Goal: Task Accomplishment & Management: Use online tool/utility

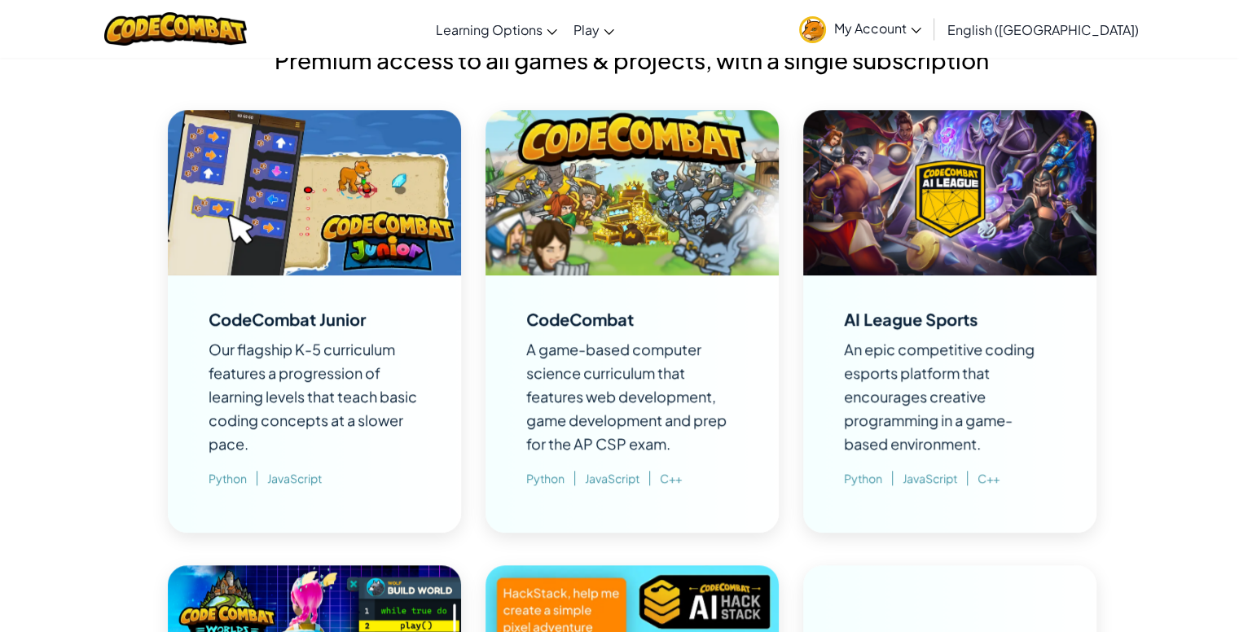
scroll to position [1150, 0]
click at [616, 321] on div "CodeCombat" at bounding box center [579, 319] width 107 height 16
click at [632, 264] on img at bounding box center [631, 192] width 293 height 165
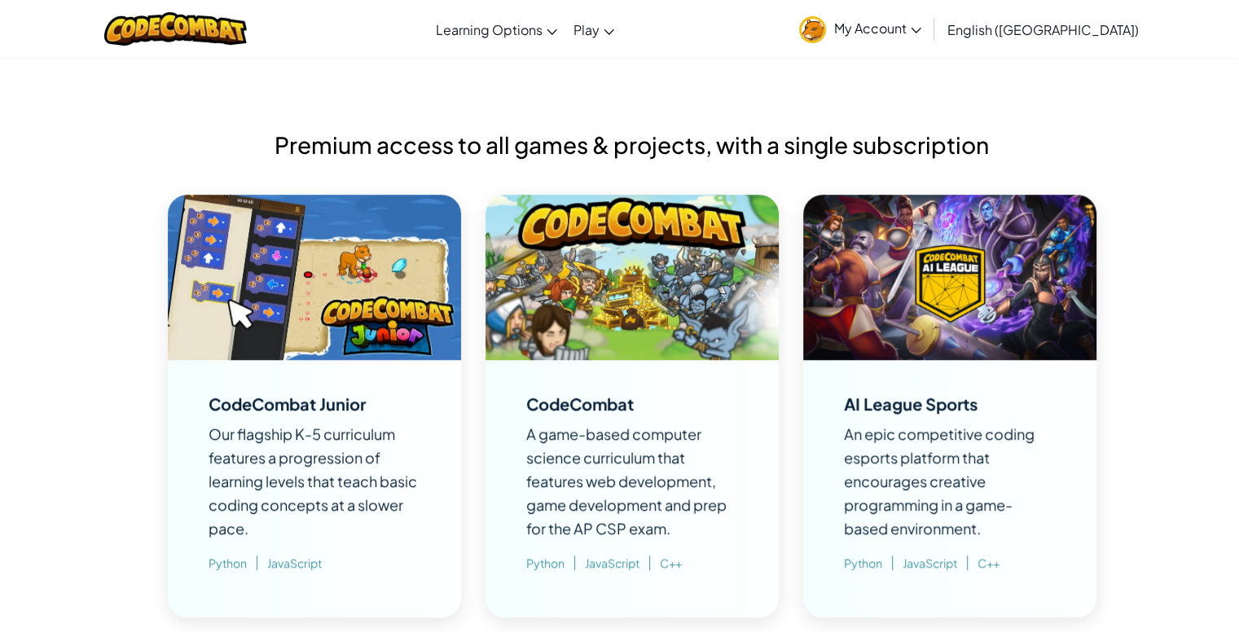
scroll to position [999, 0]
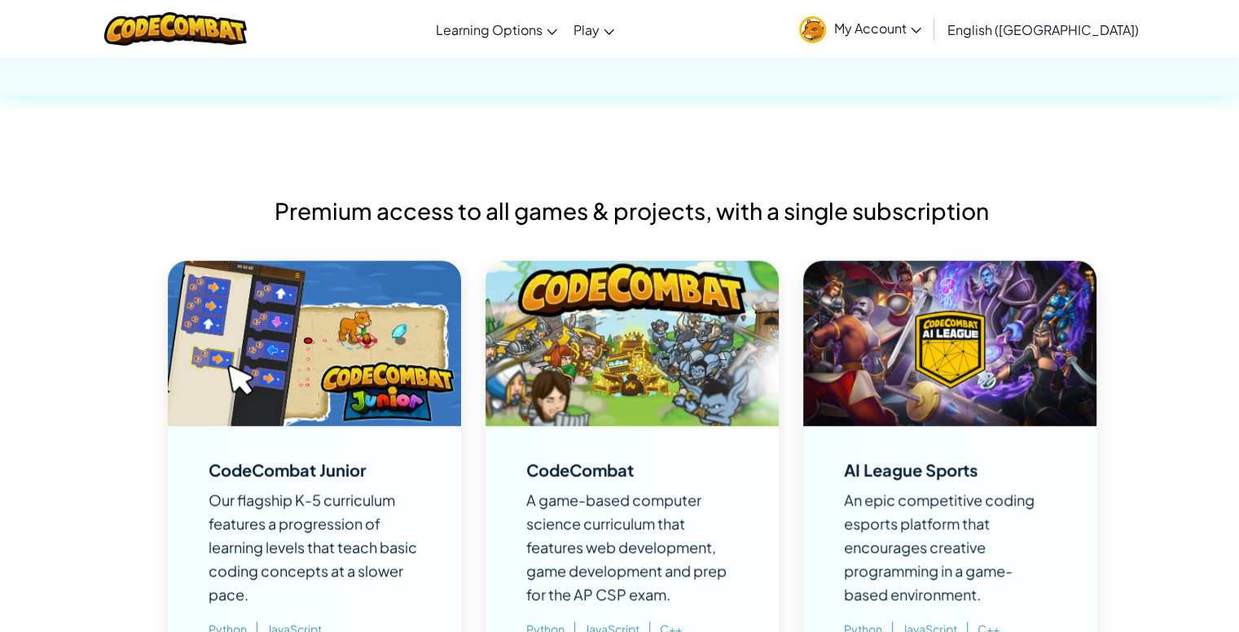
click at [671, 353] on img at bounding box center [631, 343] width 293 height 165
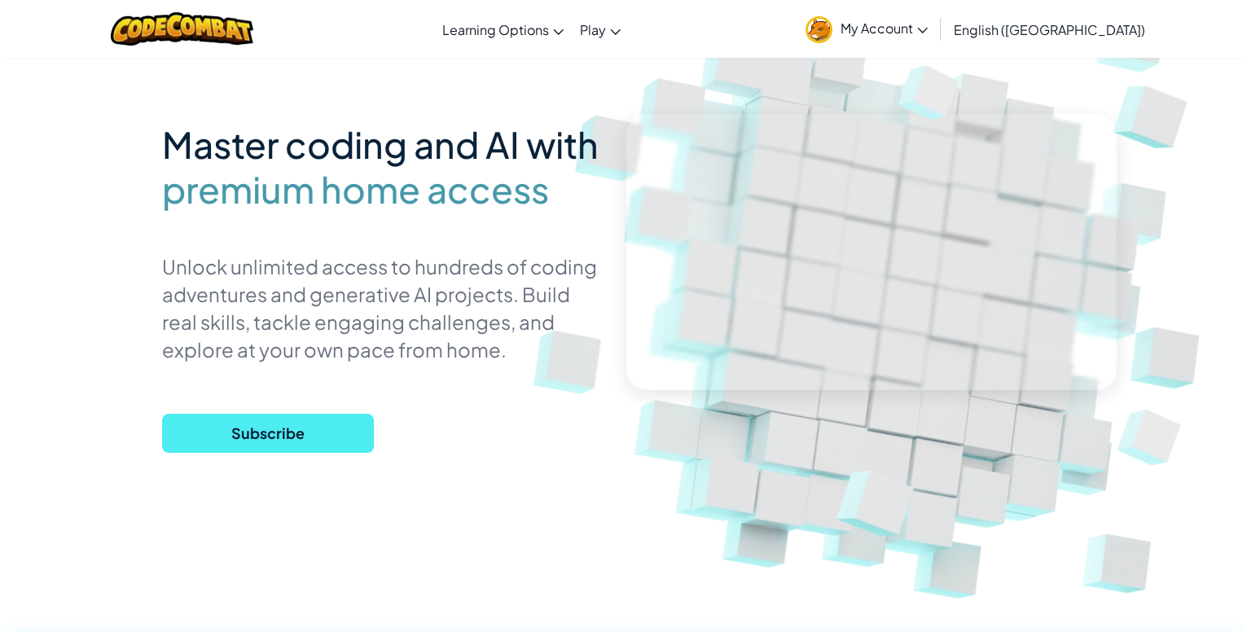
scroll to position [0, 0]
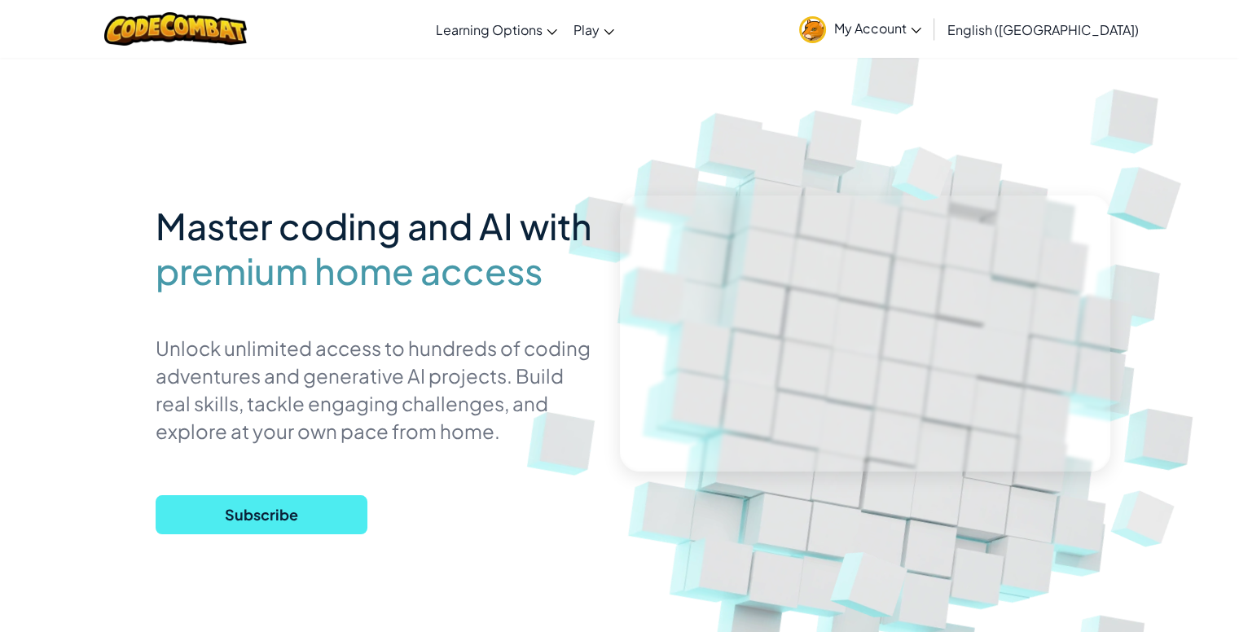
click at [921, 24] on span "My Account" at bounding box center [877, 28] width 87 height 17
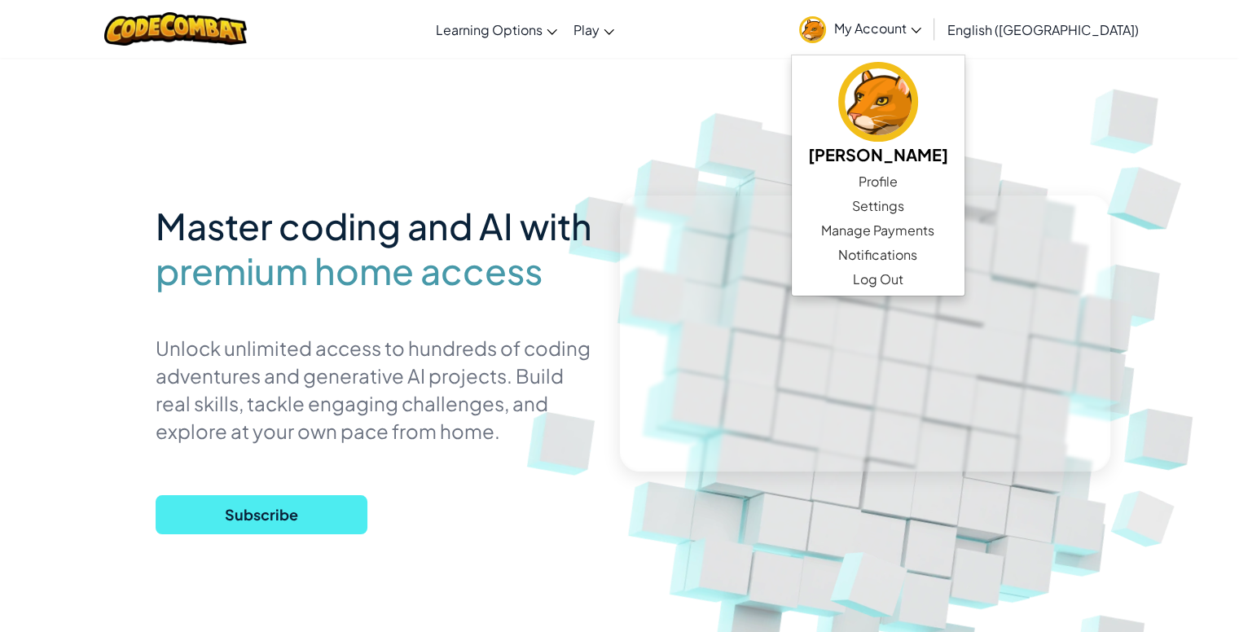
click at [785, 134] on img at bounding box center [880, 358] width 905 height 905
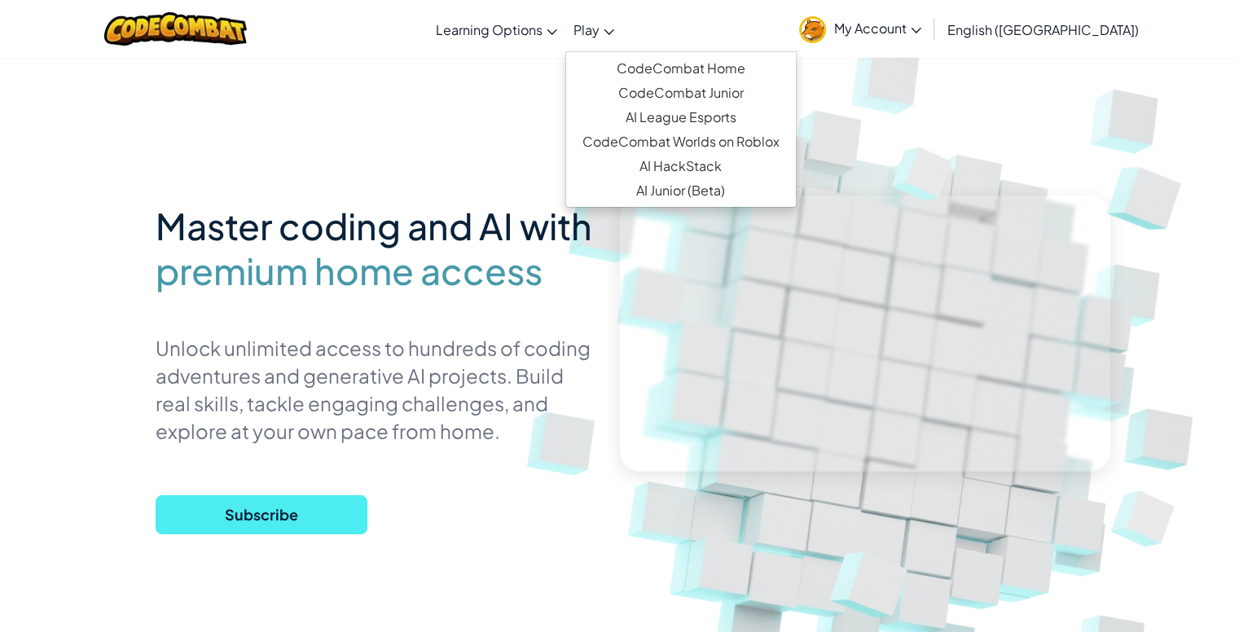
click at [599, 24] on span "Play" at bounding box center [586, 29] width 26 height 17
click at [725, 65] on link "CodeCombat Home" at bounding box center [681, 68] width 230 height 24
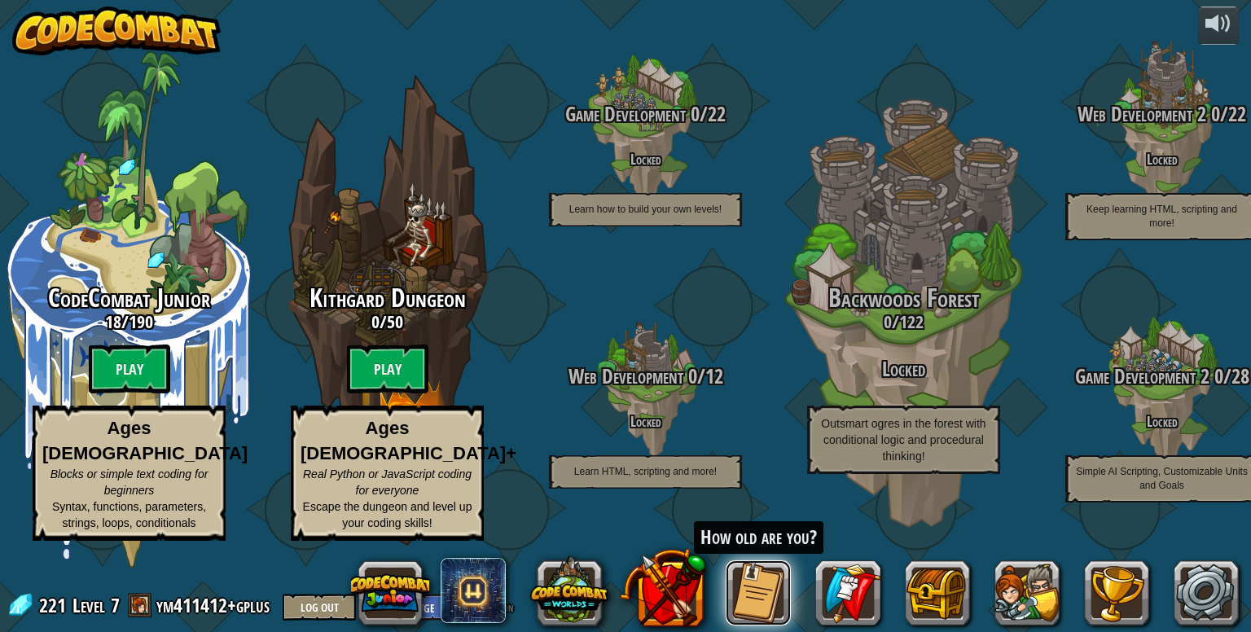
click at [751, 564] on button at bounding box center [758, 592] width 65 height 65
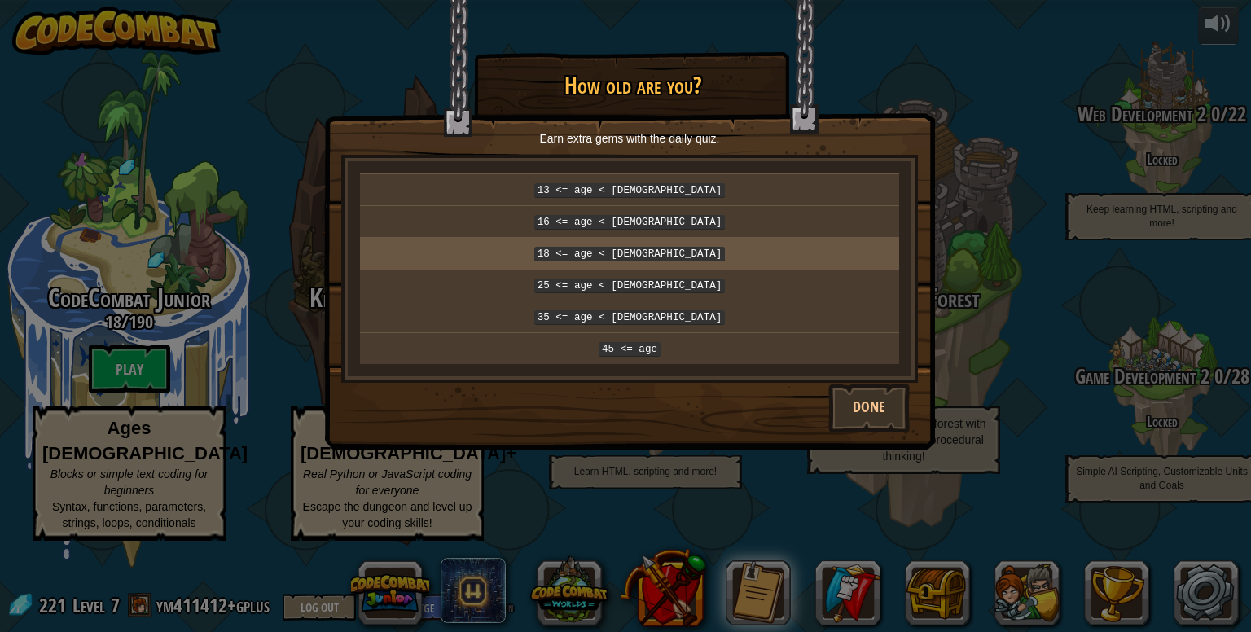
click at [653, 247] on code "18 <= age < [DEMOGRAPHIC_DATA]" at bounding box center [629, 254] width 191 height 15
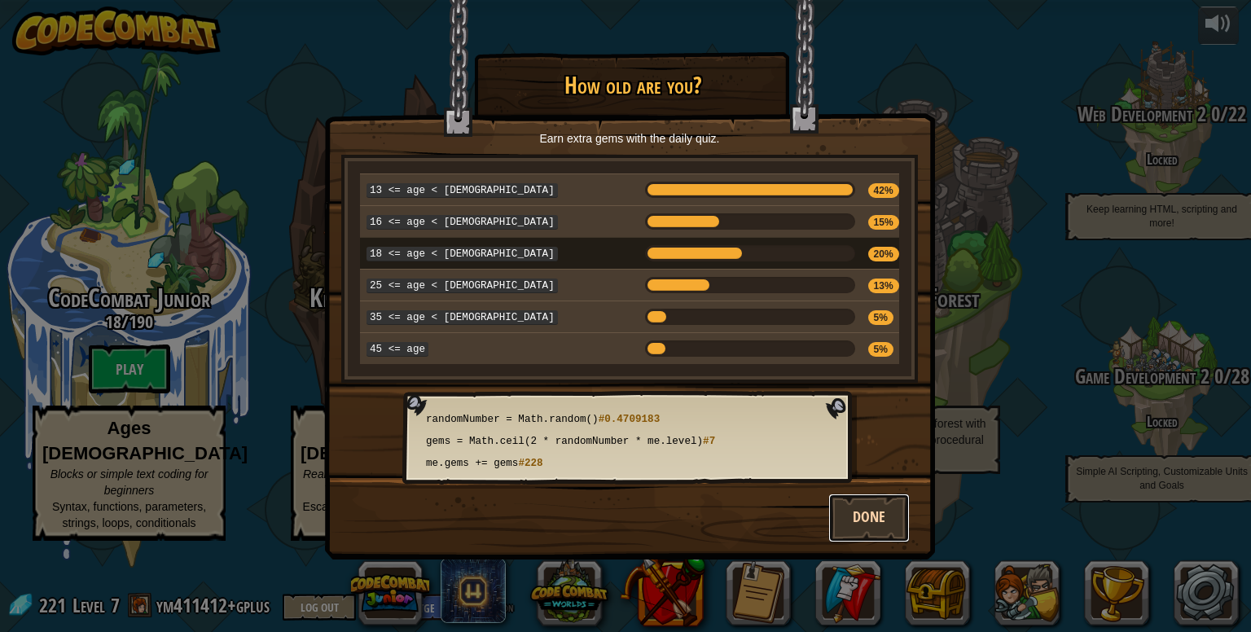
click at [866, 507] on button "Done" at bounding box center [868, 517] width 81 height 49
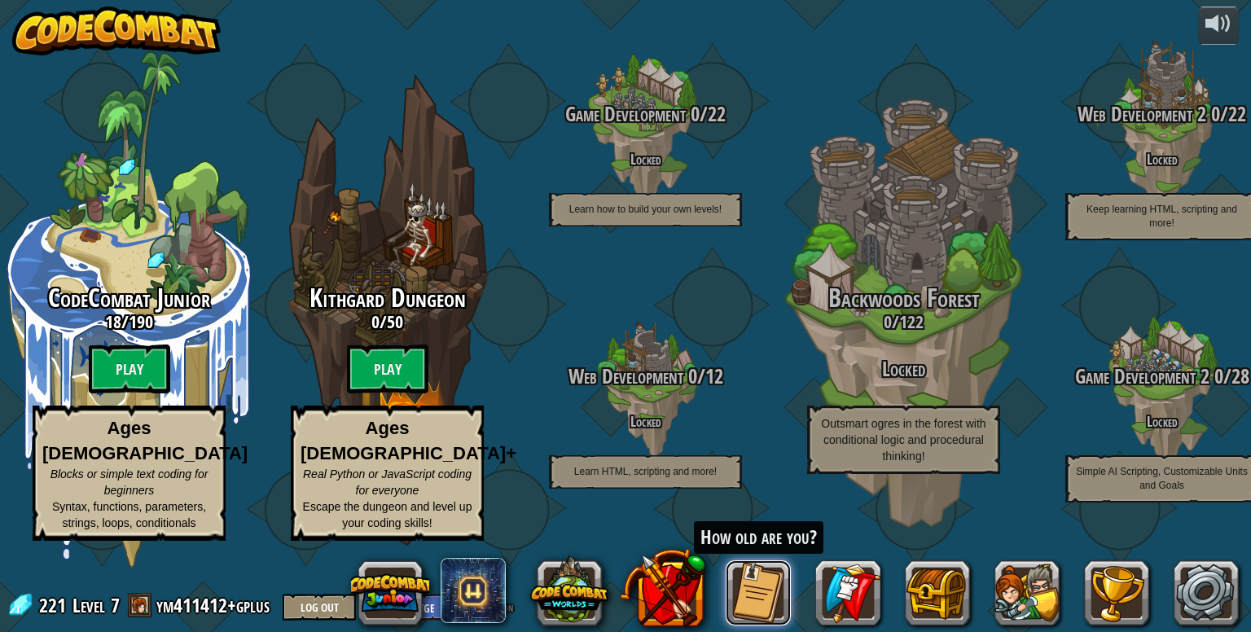
click at [751, 571] on button at bounding box center [758, 592] width 65 height 65
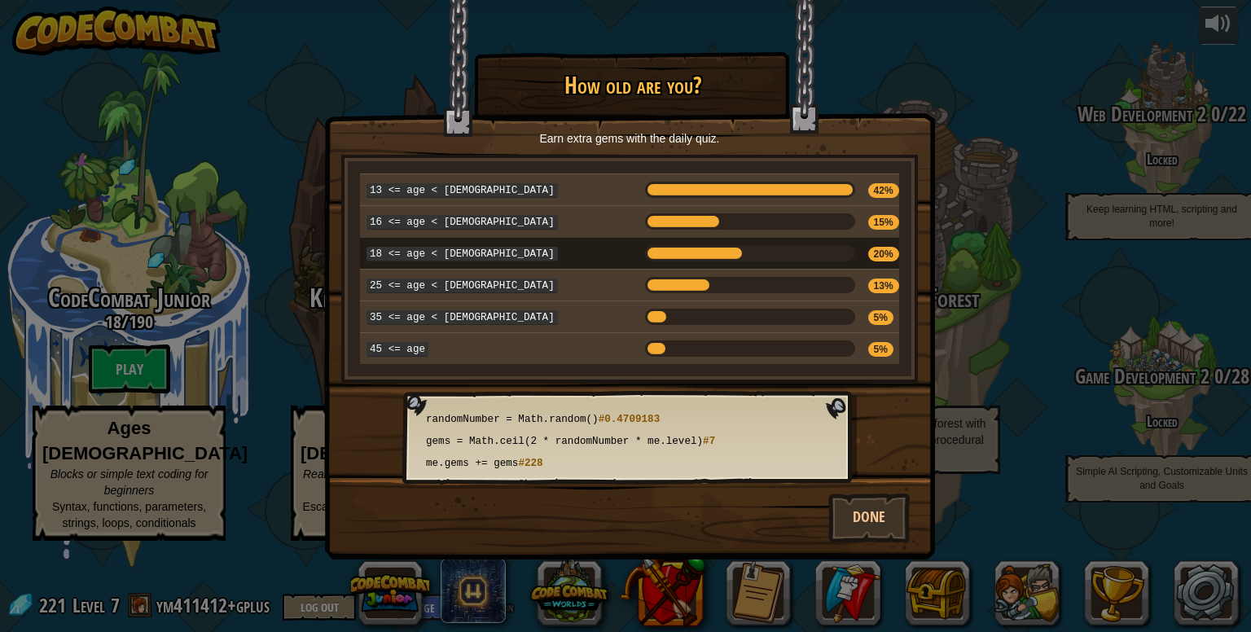
click at [656, 251] on div at bounding box center [694, 253] width 99 height 16
click at [879, 515] on button "Done" at bounding box center [868, 517] width 81 height 49
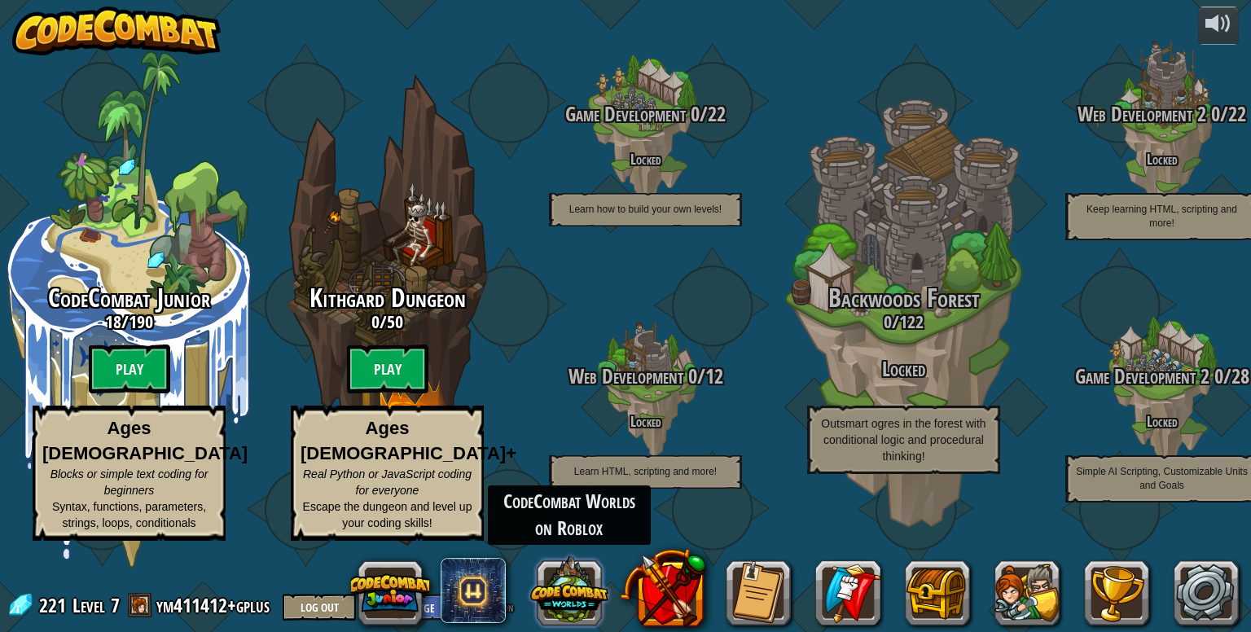
click at [601, 599] on button at bounding box center [569, 590] width 78 height 78
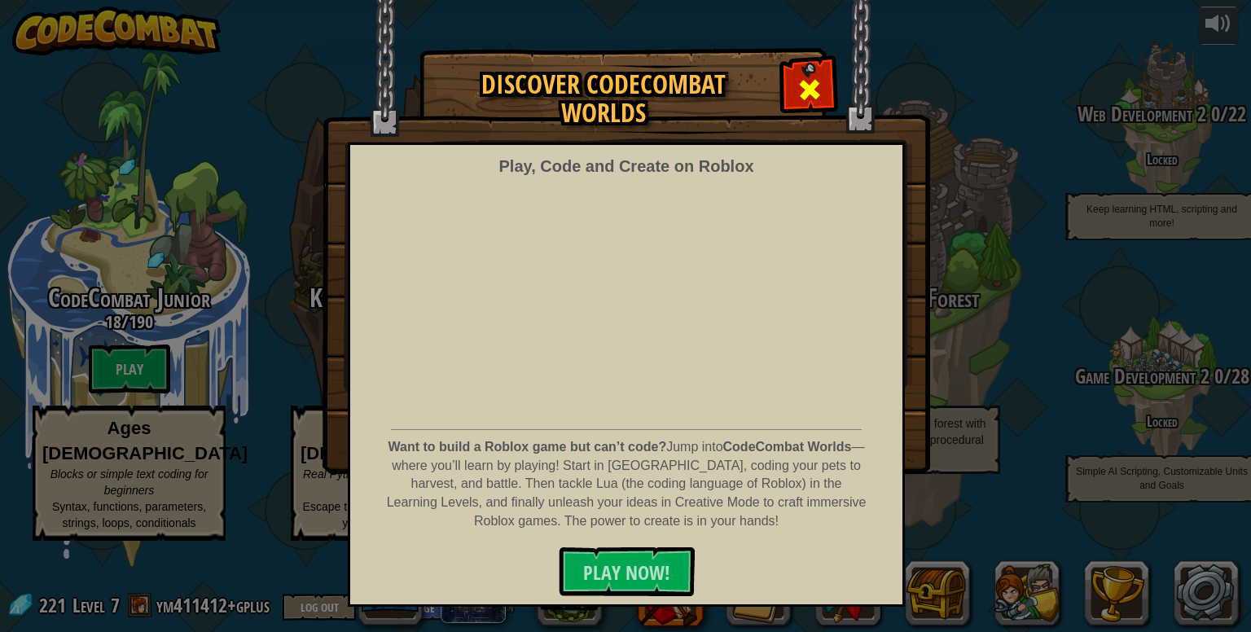
click at [805, 94] on span at bounding box center [809, 90] width 26 height 26
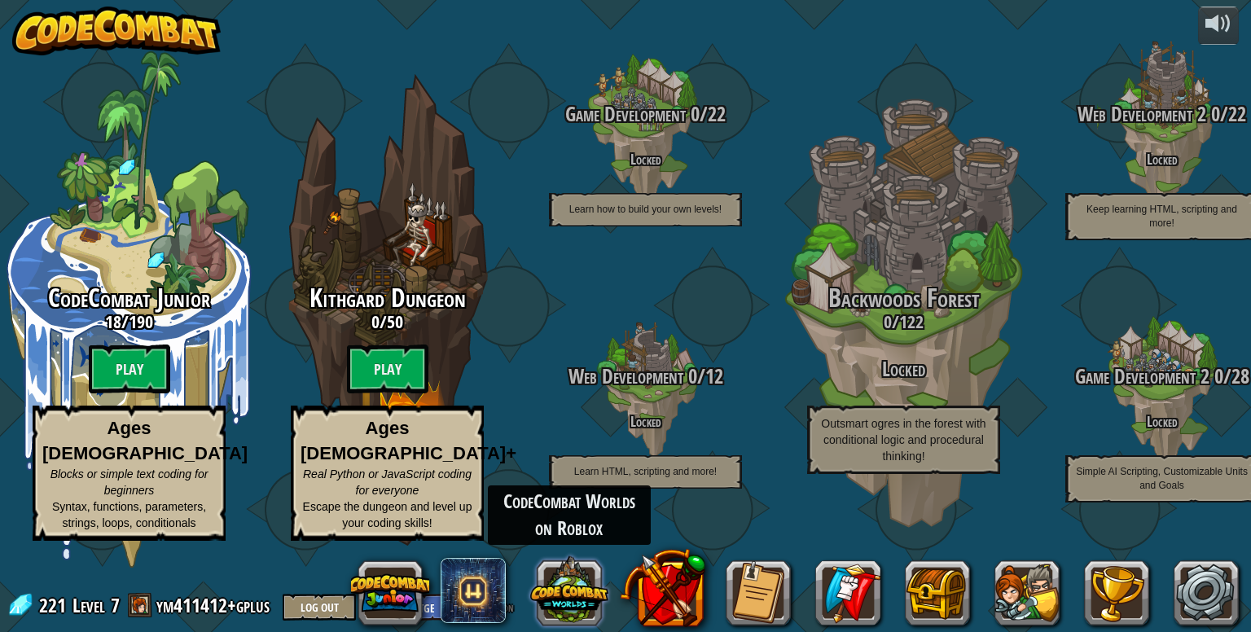
click at [564, 595] on button at bounding box center [569, 590] width 78 height 78
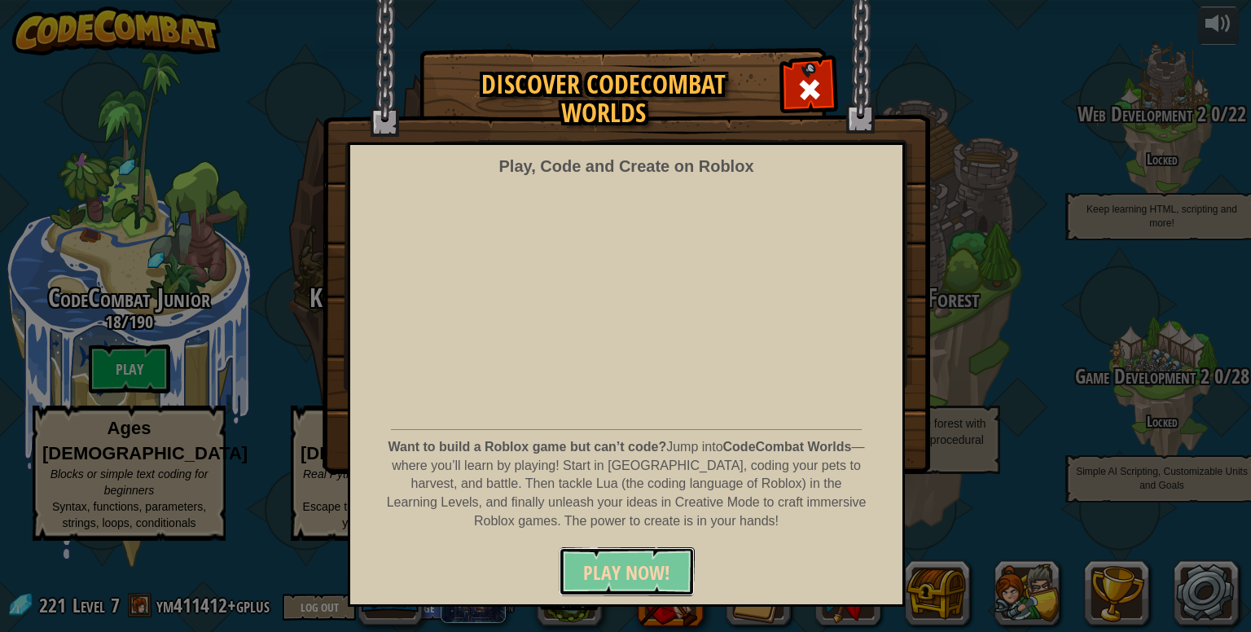
click at [658, 572] on span "PLAY NOW!" at bounding box center [626, 572] width 87 height 26
click at [799, 100] on span at bounding box center [809, 90] width 26 height 26
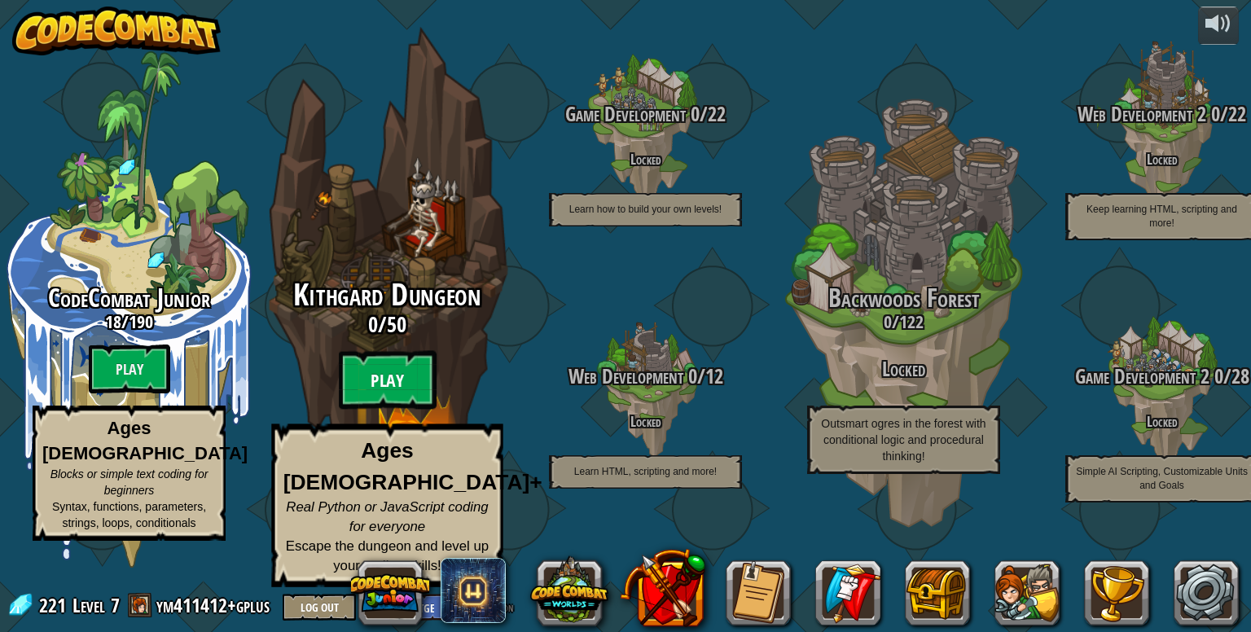
click at [390, 404] on btn "Play" at bounding box center [388, 380] width 98 height 59
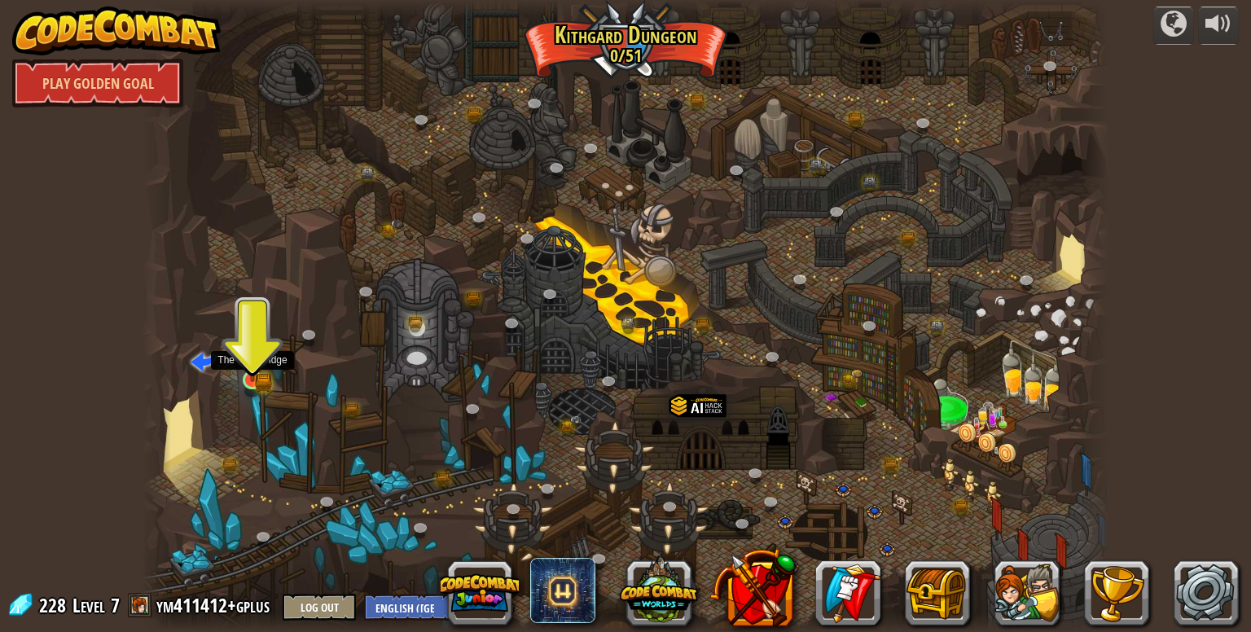
click at [255, 376] on img at bounding box center [252, 354] width 24 height 54
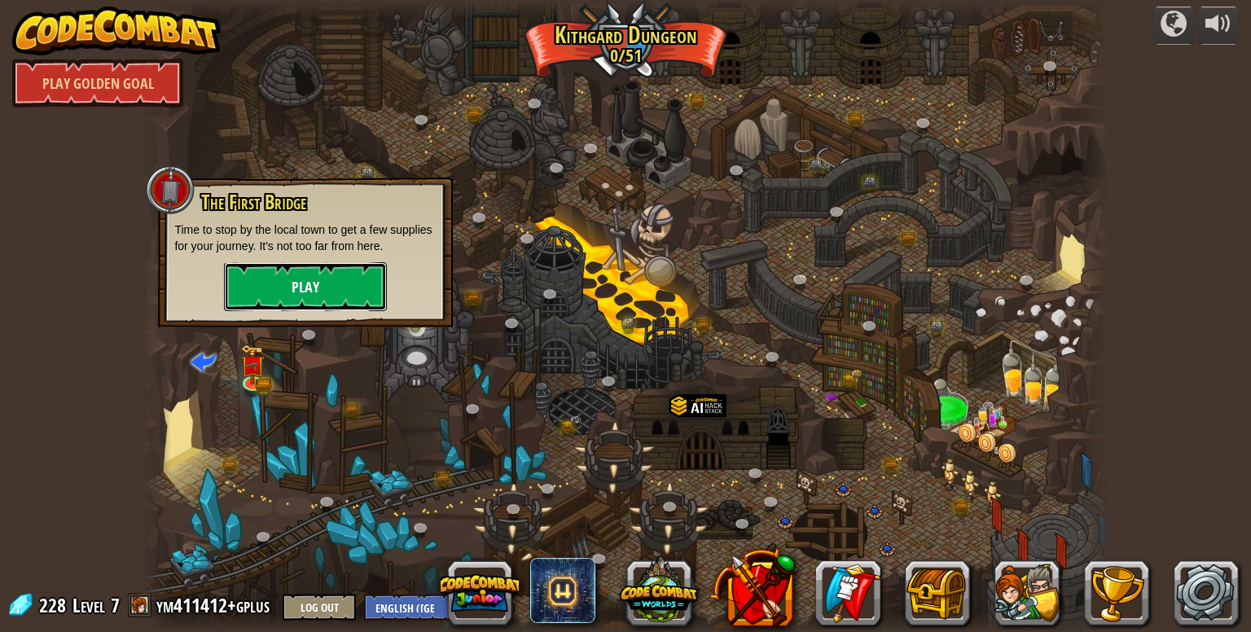
click at [379, 300] on button "Play" at bounding box center [305, 286] width 163 height 49
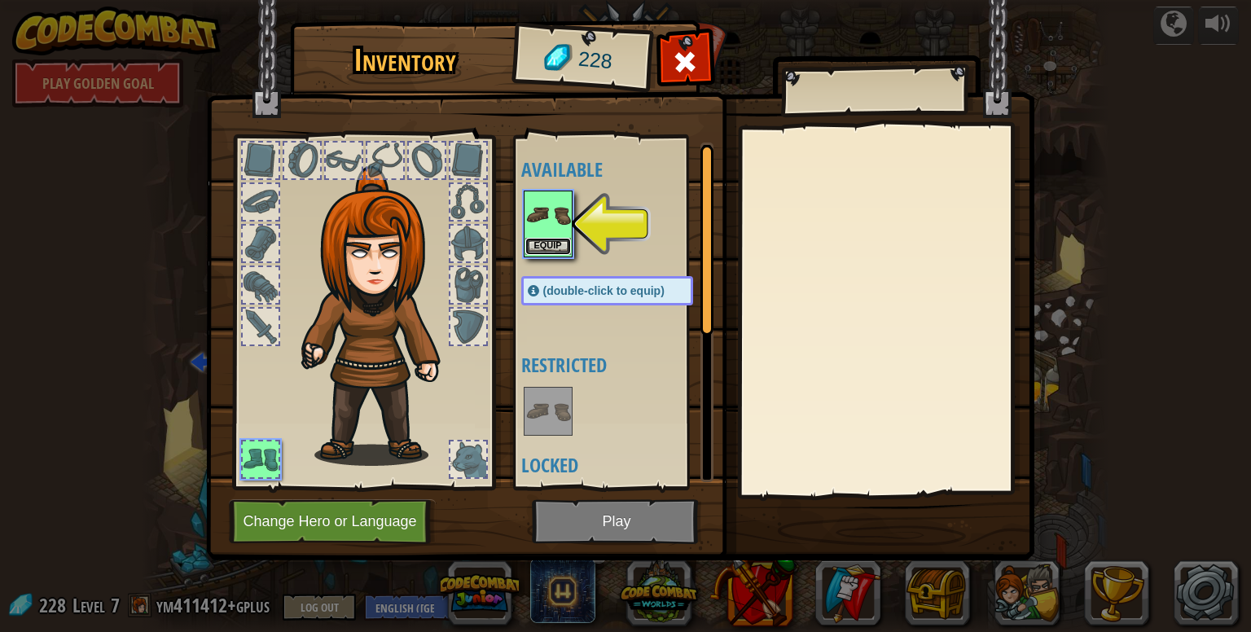
click at [559, 249] on button "Equip" at bounding box center [548, 246] width 46 height 17
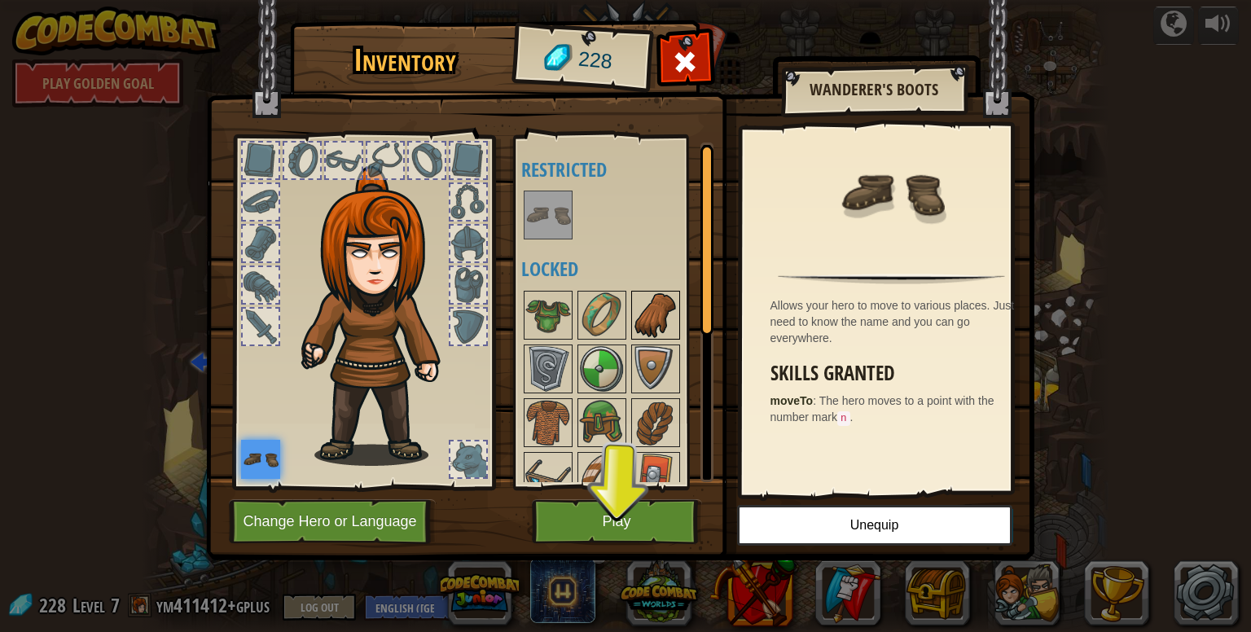
click at [635, 305] on img at bounding box center [656, 315] width 46 height 46
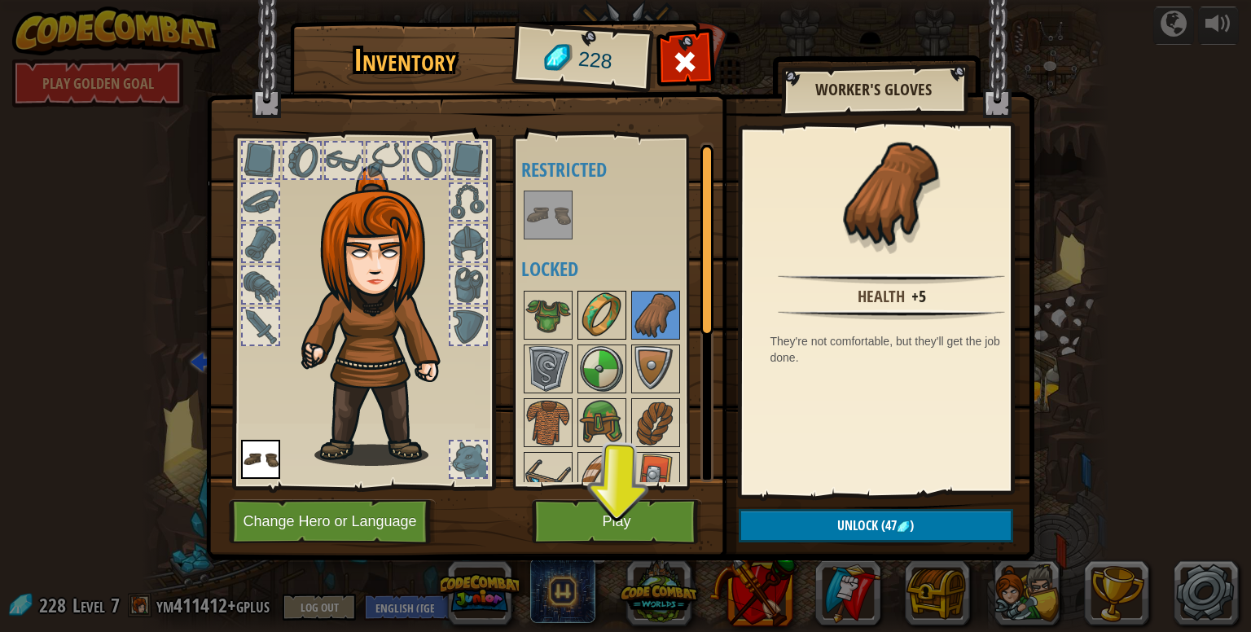
click at [604, 310] on img at bounding box center [602, 315] width 46 height 46
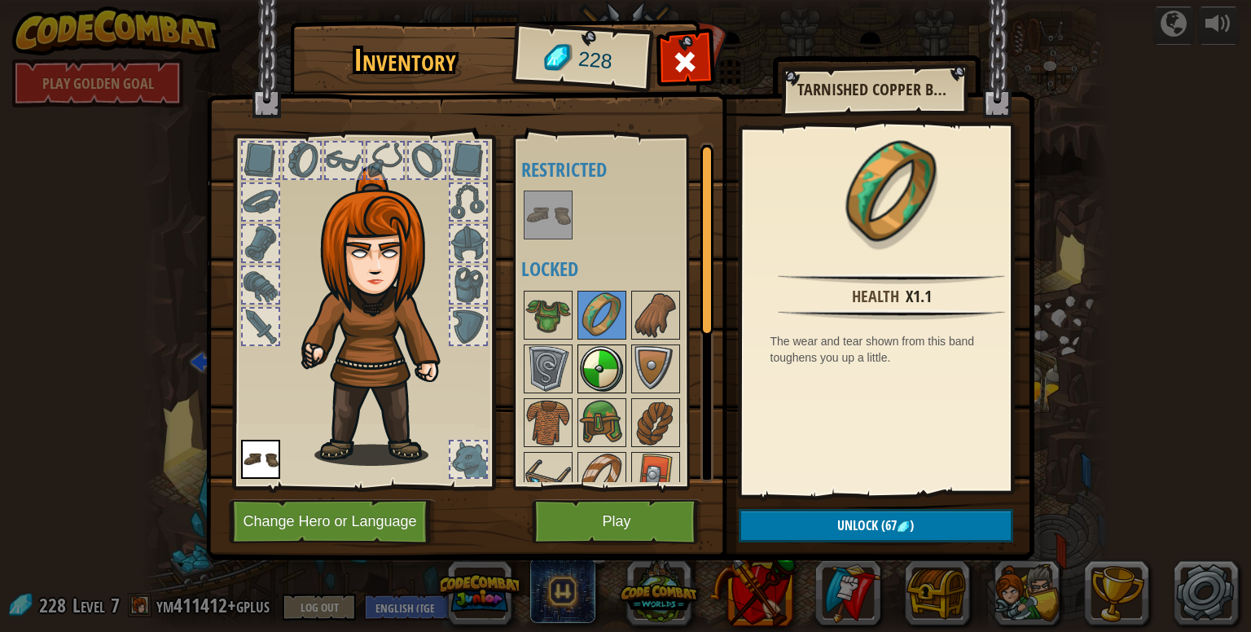
click at [610, 370] on img at bounding box center [602, 369] width 46 height 46
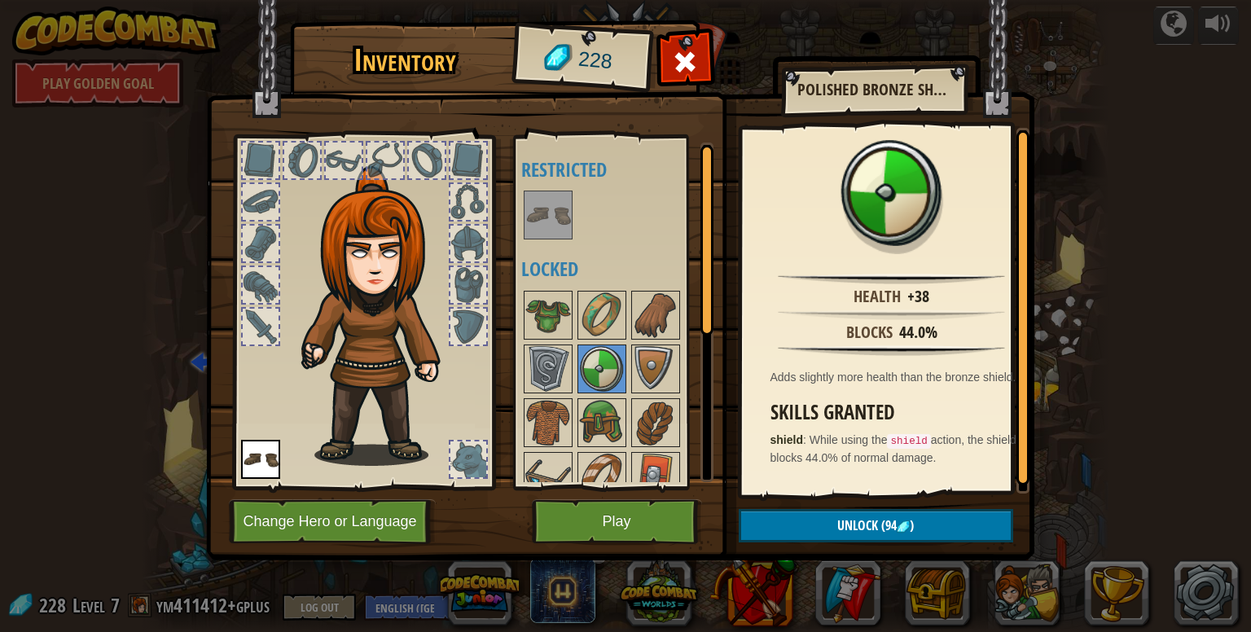
click at [546, 226] on img at bounding box center [548, 215] width 46 height 46
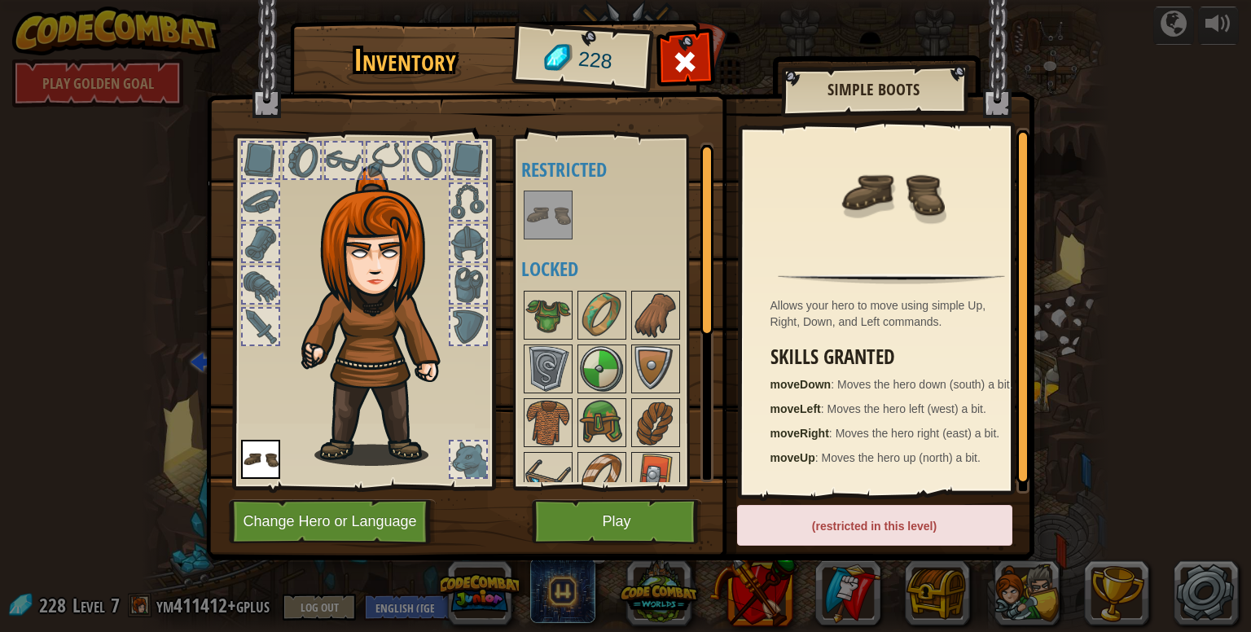
click at [546, 226] on img at bounding box center [548, 215] width 46 height 46
click at [673, 521] on button "Play" at bounding box center [617, 521] width 170 height 45
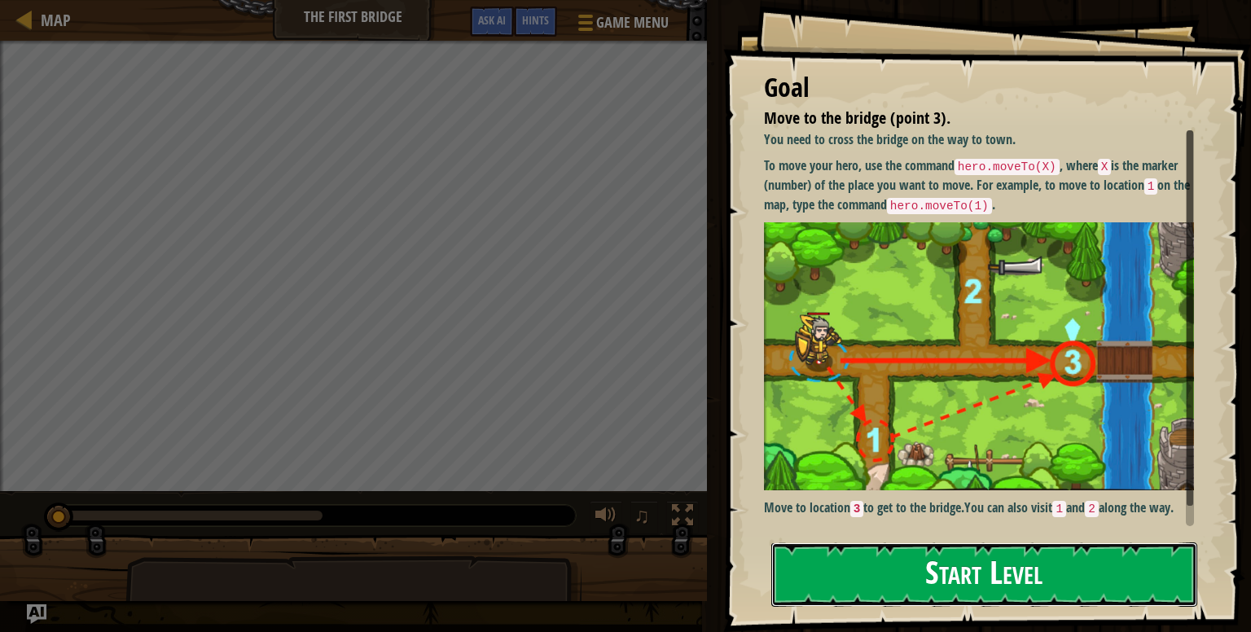
click at [1009, 562] on button "Start Level" at bounding box center [984, 574] width 426 height 64
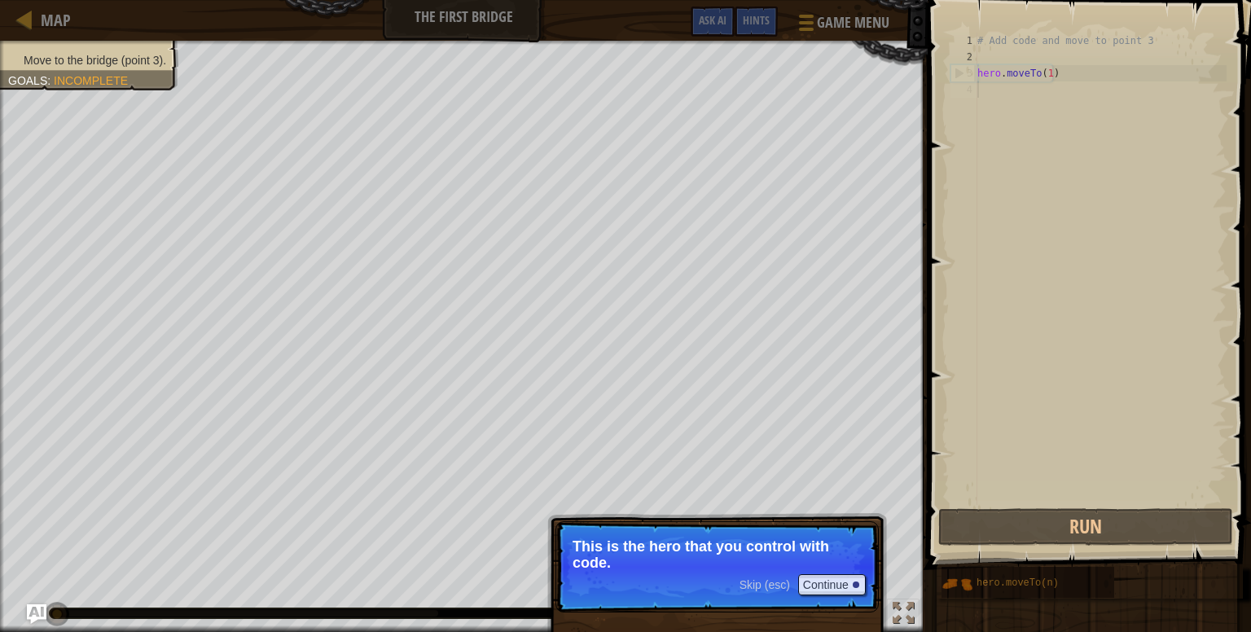
click at [719, 550] on p "This is the hero that you control with code." at bounding box center [716, 554] width 289 height 33
click at [818, 578] on button "Continue" at bounding box center [832, 584] width 68 height 21
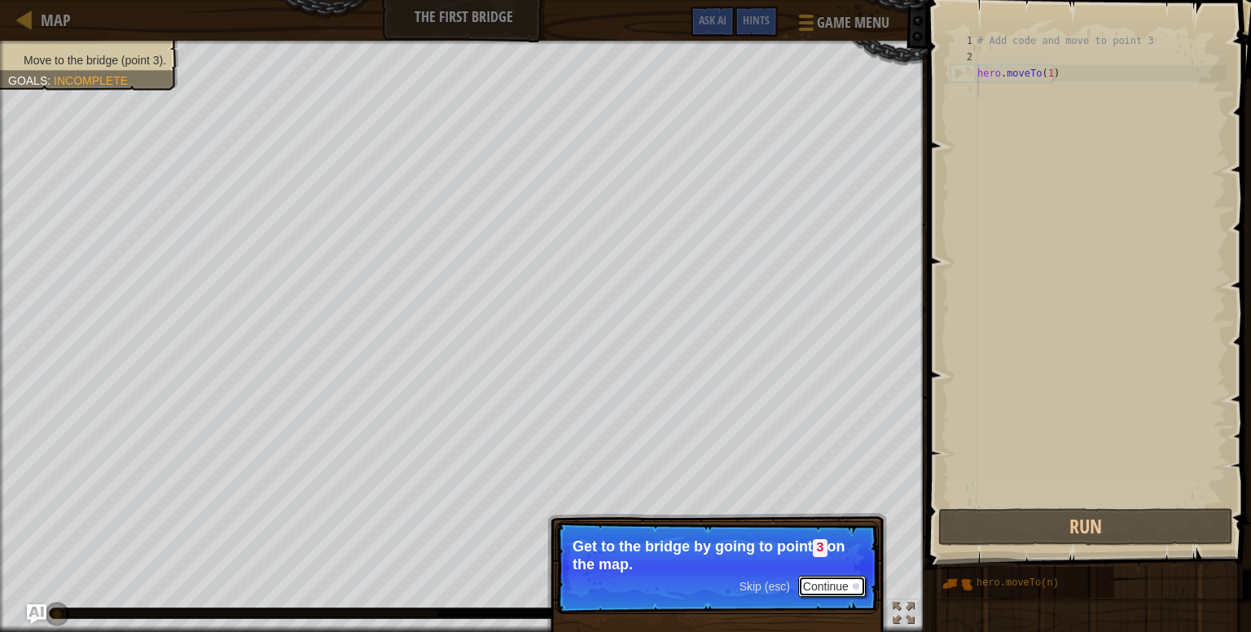
click at [840, 581] on button "Continue" at bounding box center [832, 586] width 68 height 21
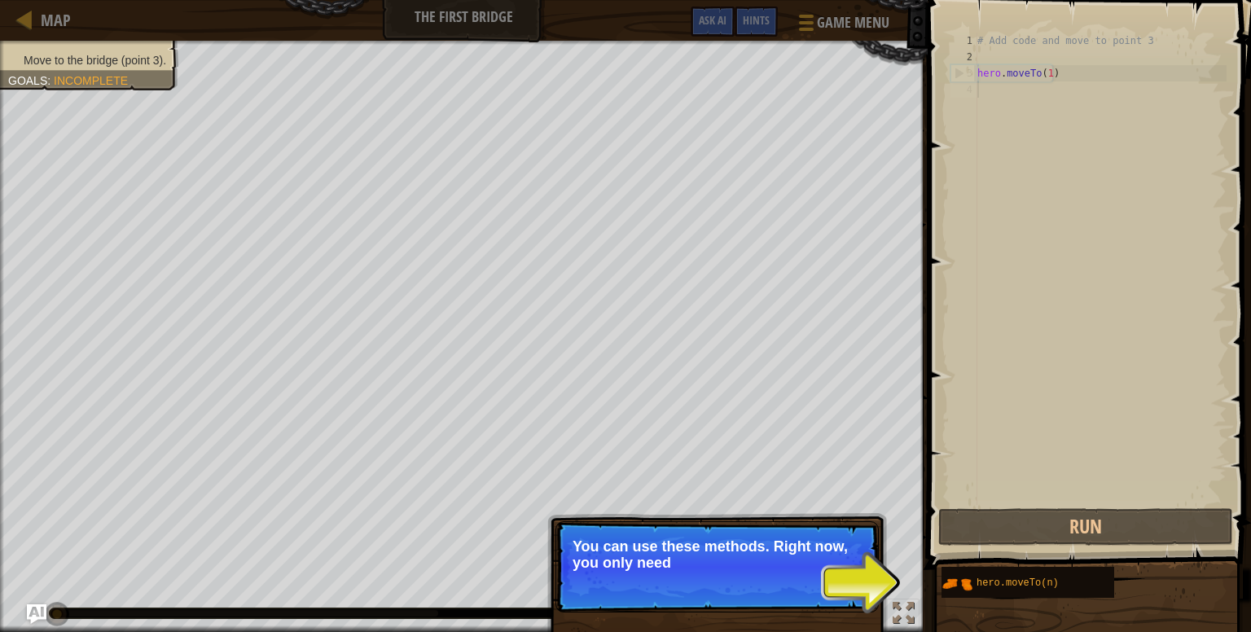
click at [840, 581] on p "Skip (esc) Continue You can use these methods. Right now, you only need" at bounding box center [716, 566] width 323 height 91
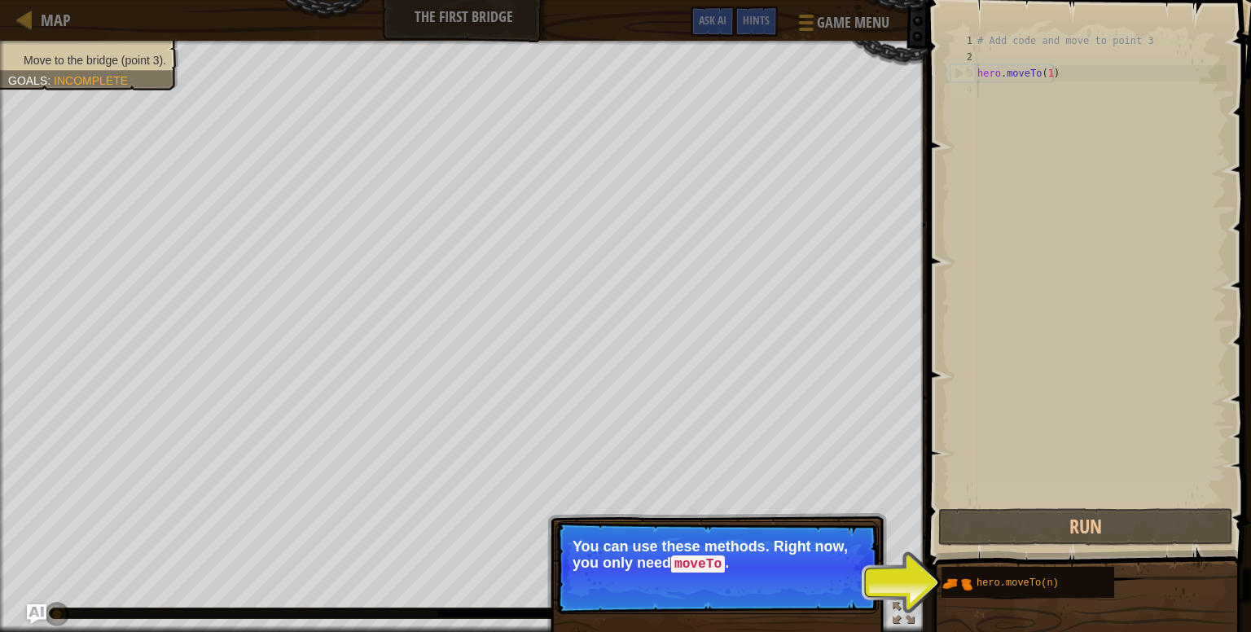
click at [840, 581] on button "Continue" at bounding box center [832, 586] width 68 height 21
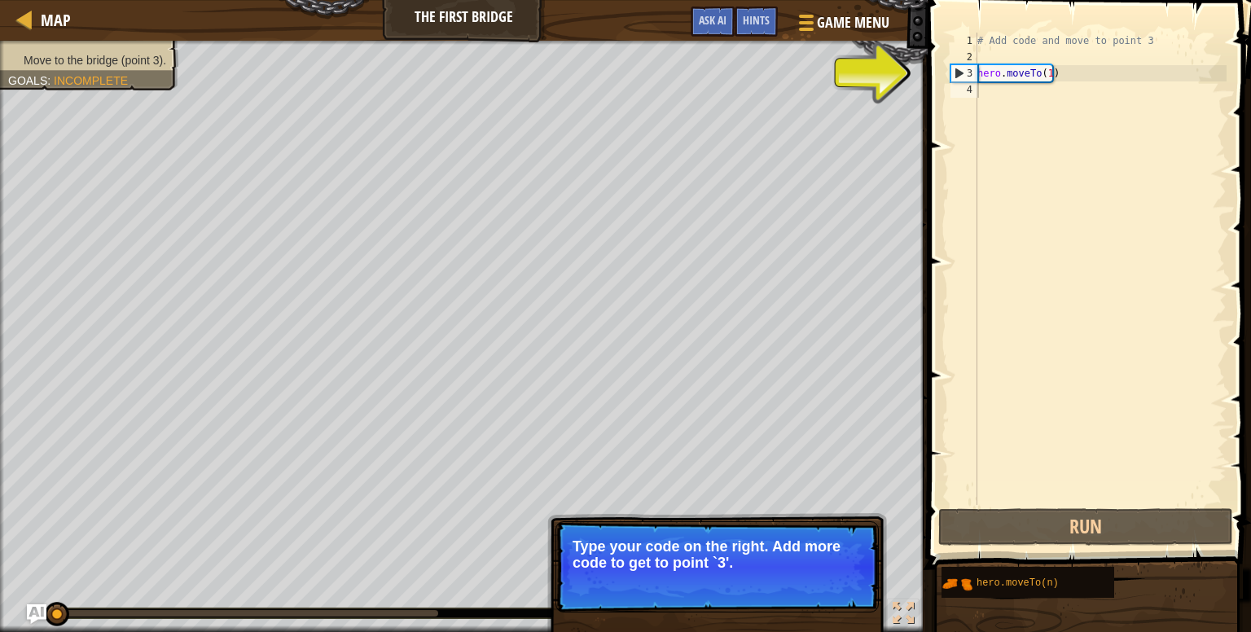
click at [840, 581] on p "Skip (esc) Continue Type your code on the right. Add more code to get to point …" at bounding box center [716, 566] width 323 height 91
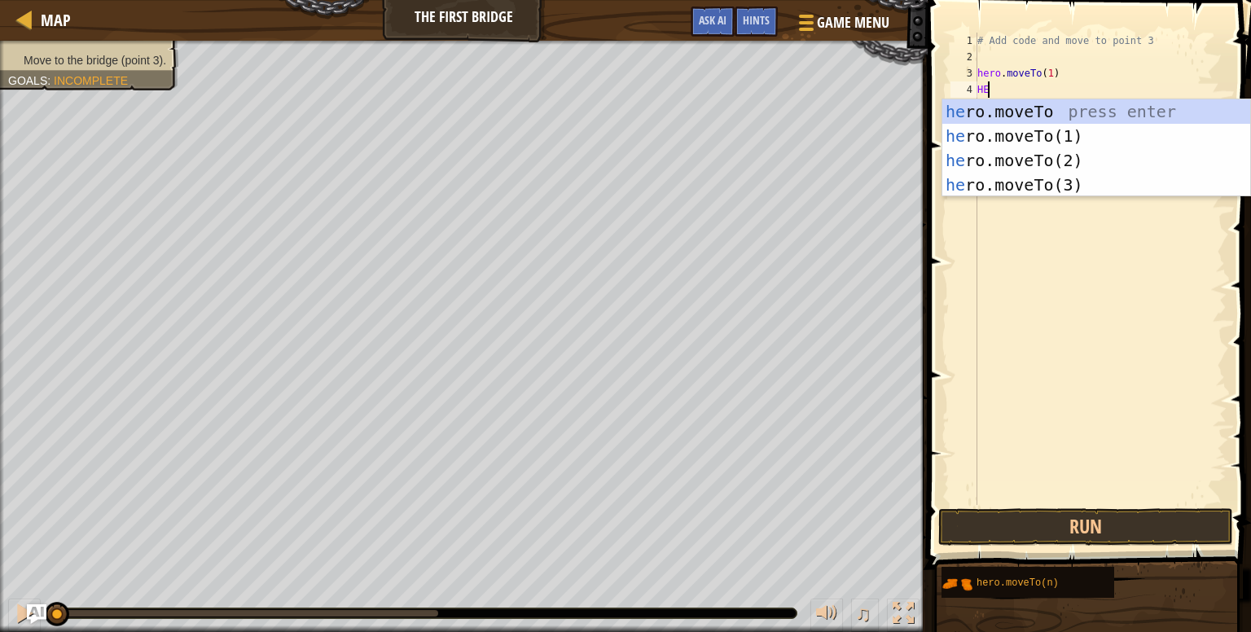
type textarea "H"
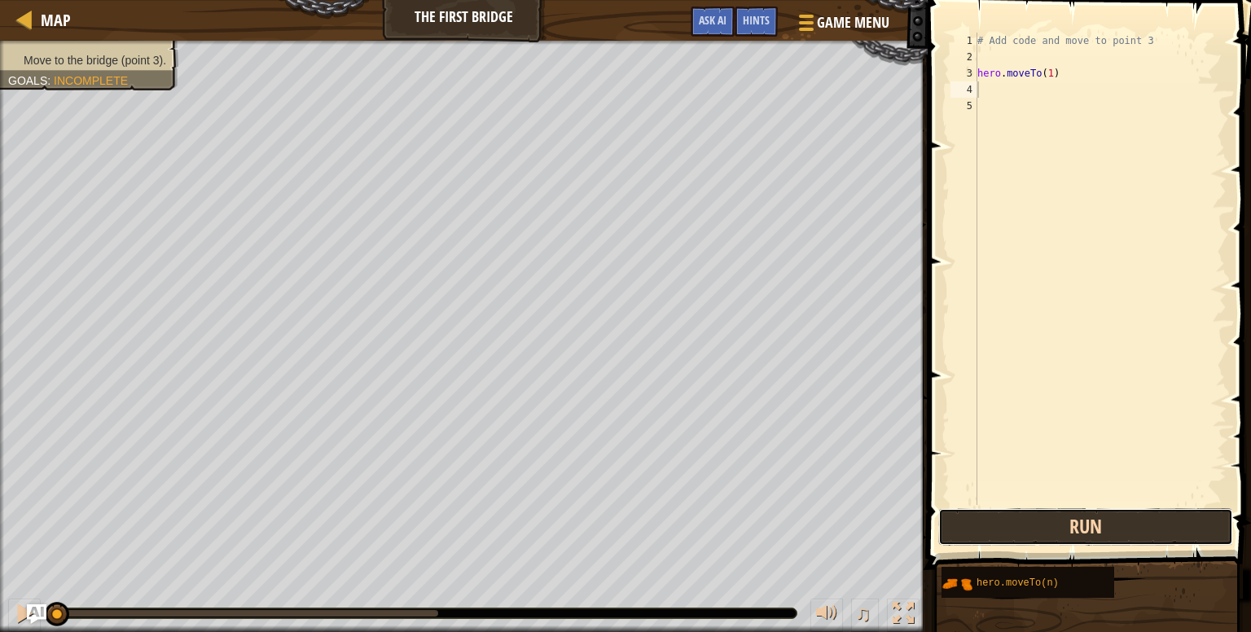
click at [1031, 525] on button "Run" at bounding box center [1085, 526] width 295 height 37
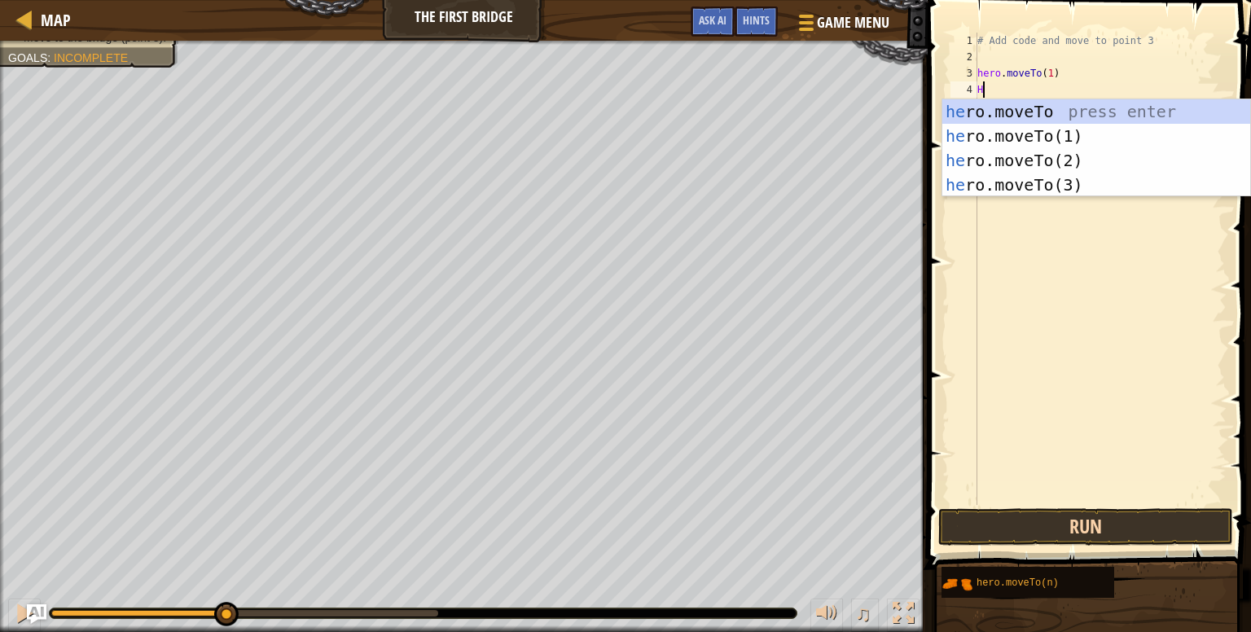
type textarea "H"
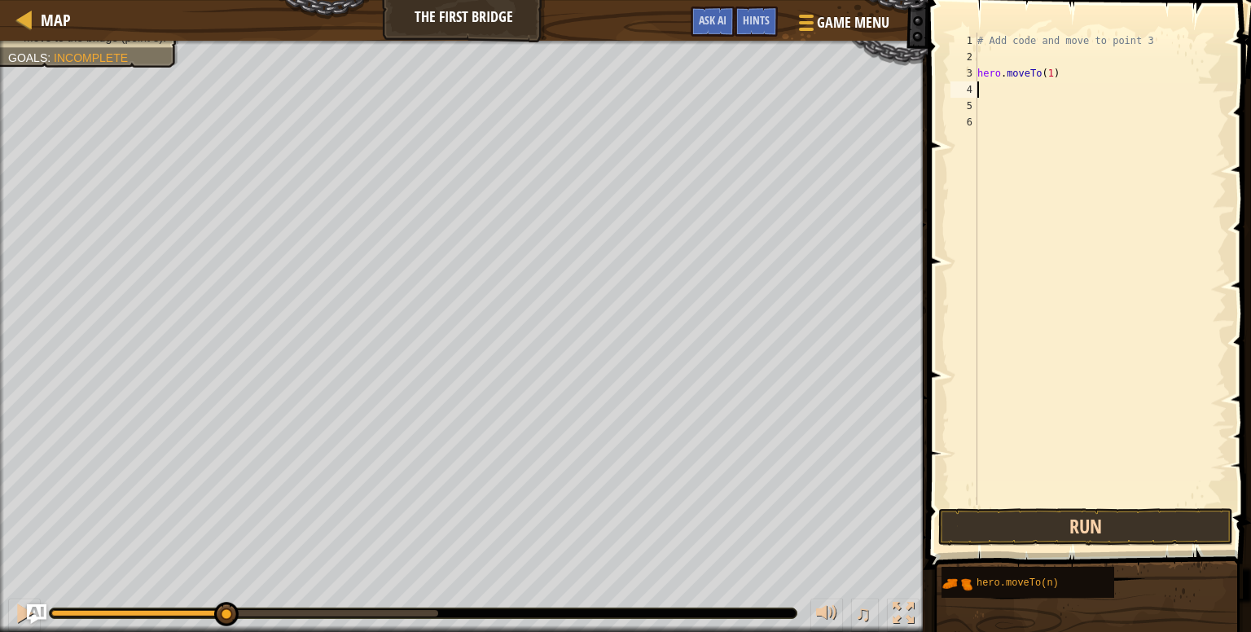
type textarea "hero.moveTo(1)"
click at [1031, 525] on button "Run" at bounding box center [1085, 526] width 295 height 37
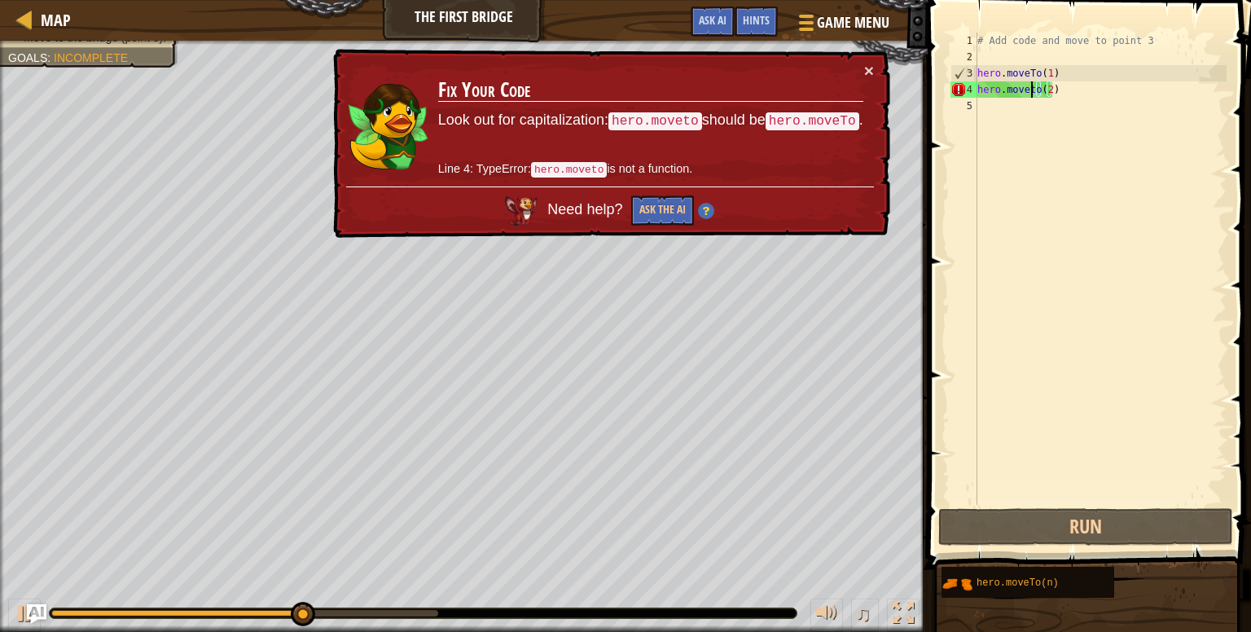
click at [1033, 90] on div "# Add code and move to point 3 hero . moveTo ( 1 ) hero . moveto ( 2 )" at bounding box center [1100, 285] width 252 height 505
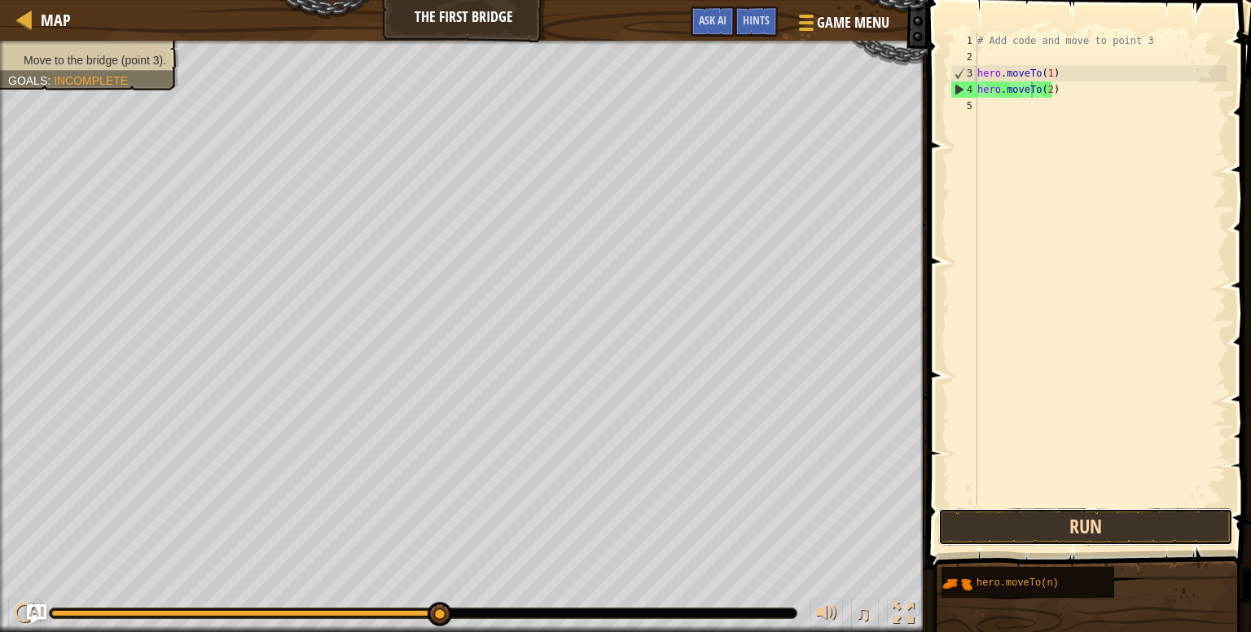
click at [967, 534] on button "Run" at bounding box center [1085, 526] width 295 height 37
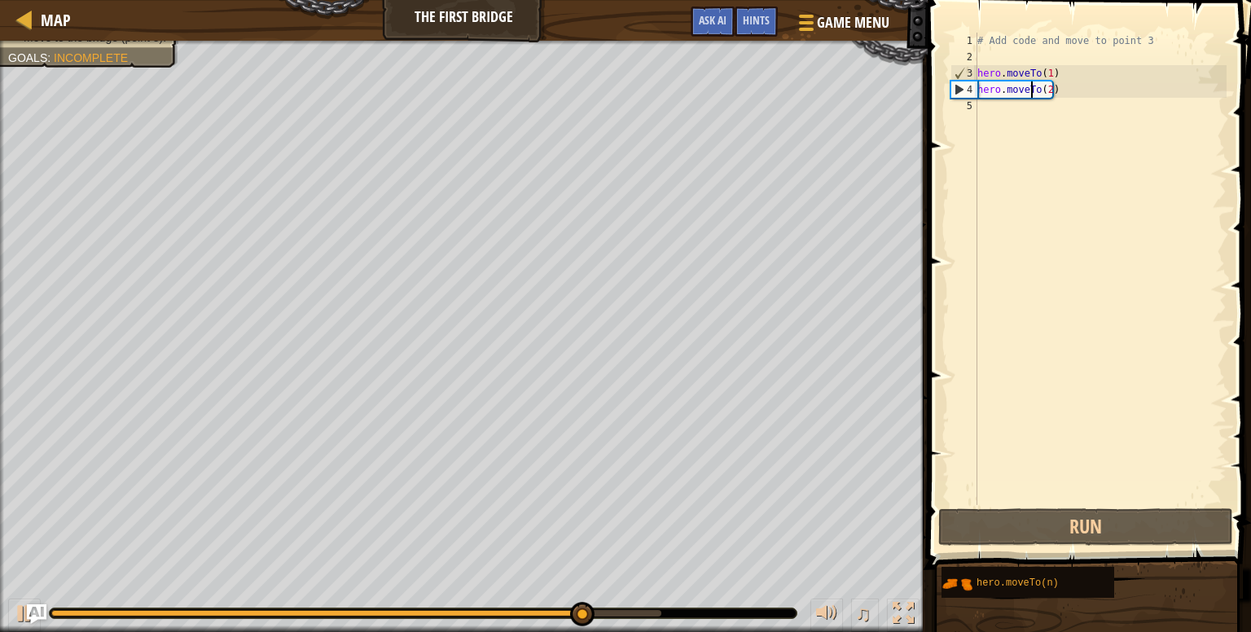
scroll to position [7, 0]
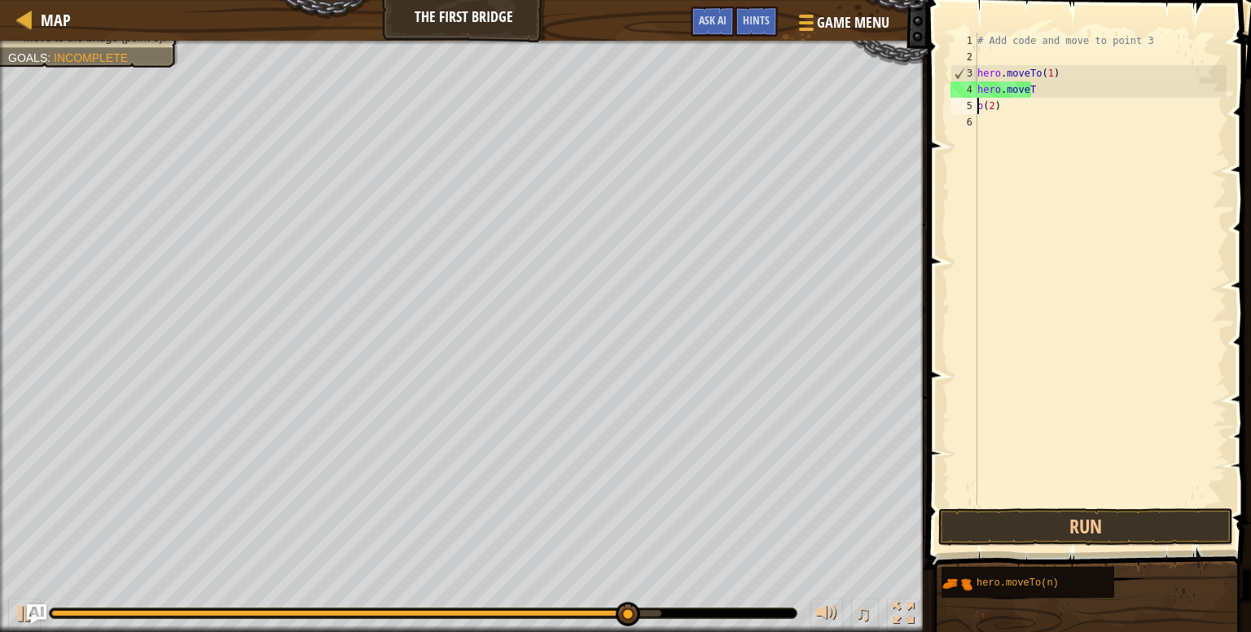
type textarea "hero.moveTo(2)"
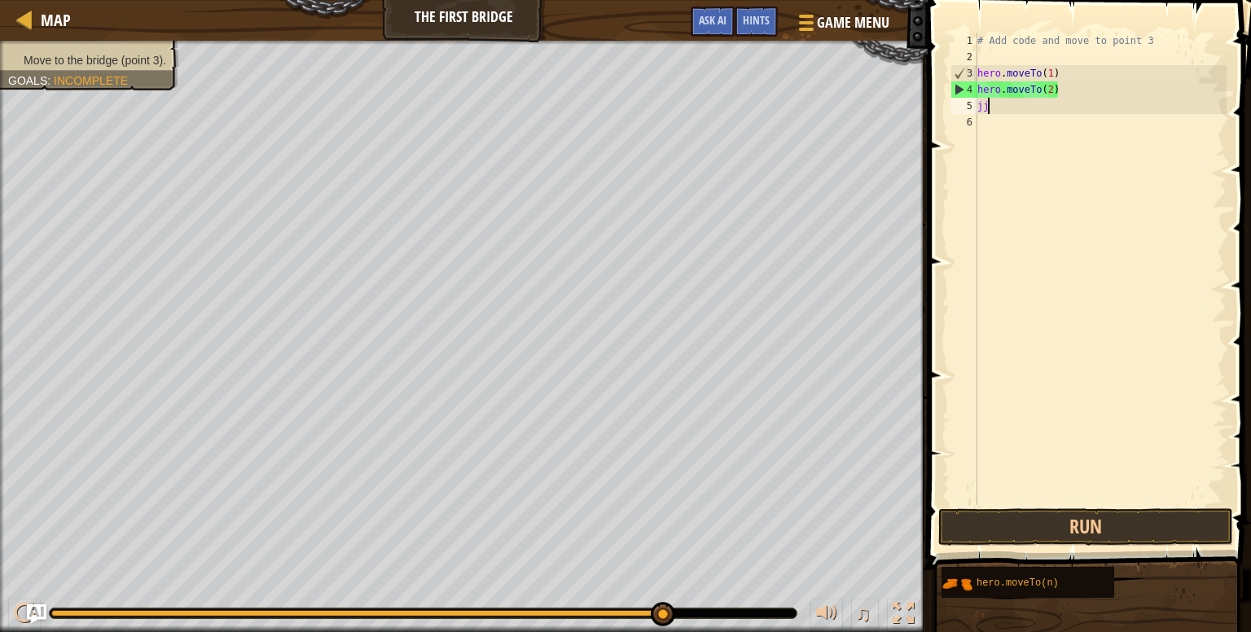
type textarea "j"
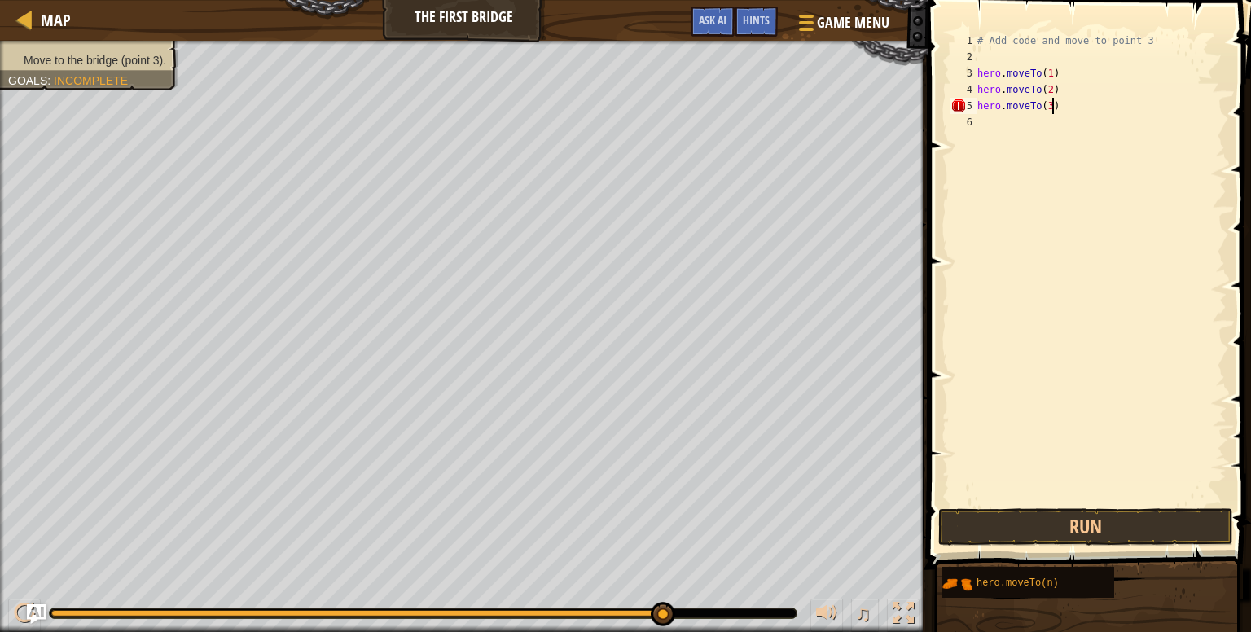
scroll to position [7, 5]
type textarea "hero.moveTo(3)"
click at [1024, 533] on button "Run" at bounding box center [1085, 526] width 295 height 37
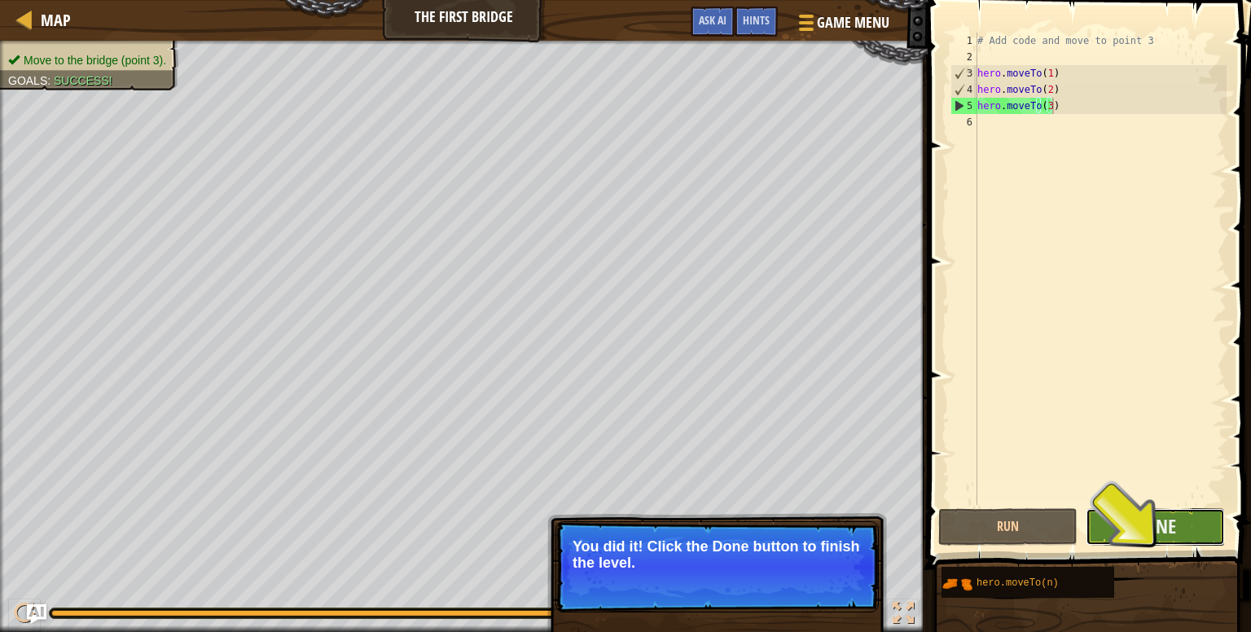
click at [1114, 537] on button "Done" at bounding box center [1155, 526] width 139 height 37
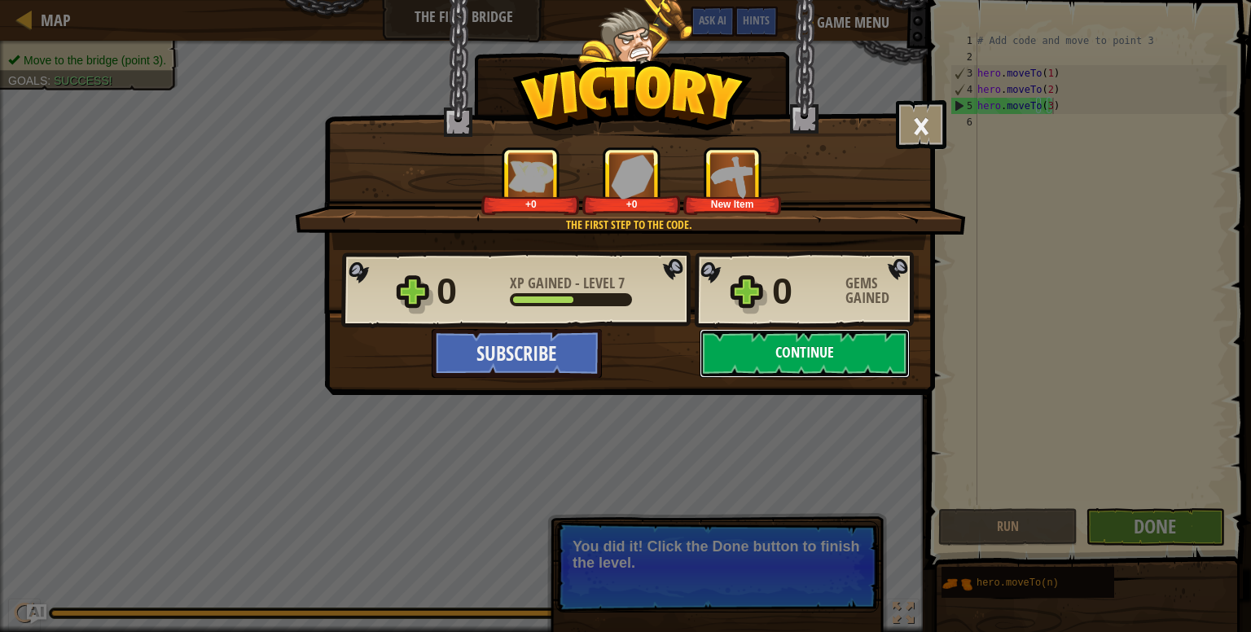
click at [748, 375] on button "Continue" at bounding box center [805, 353] width 210 height 49
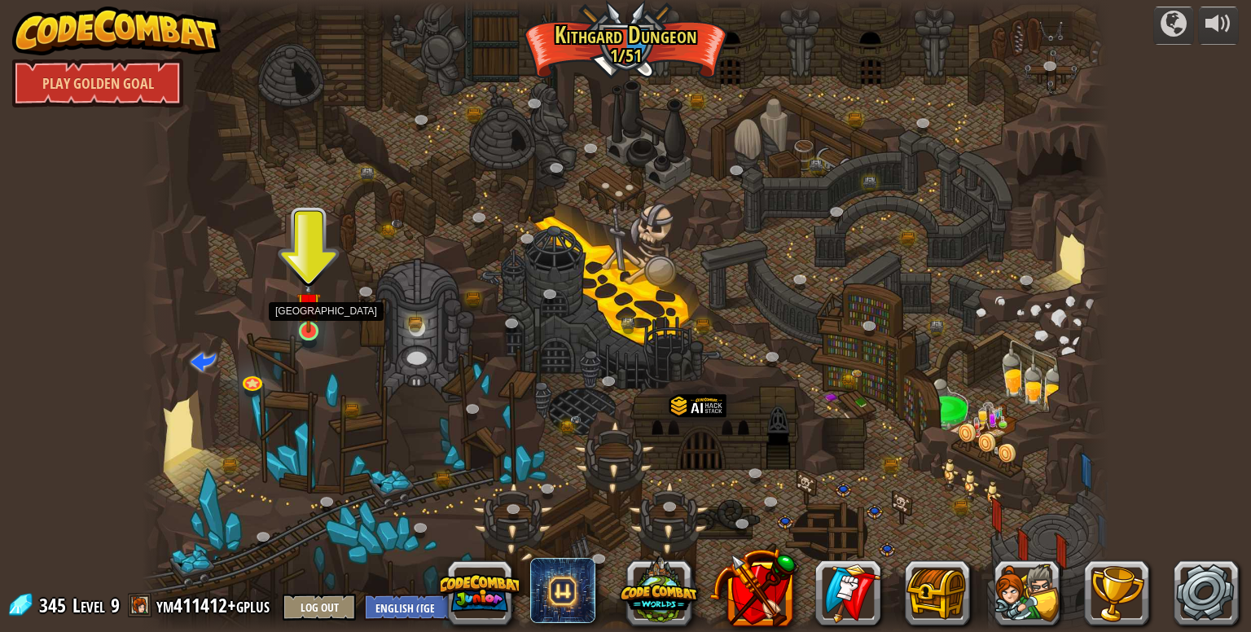
click at [307, 322] on img at bounding box center [308, 304] width 24 height 56
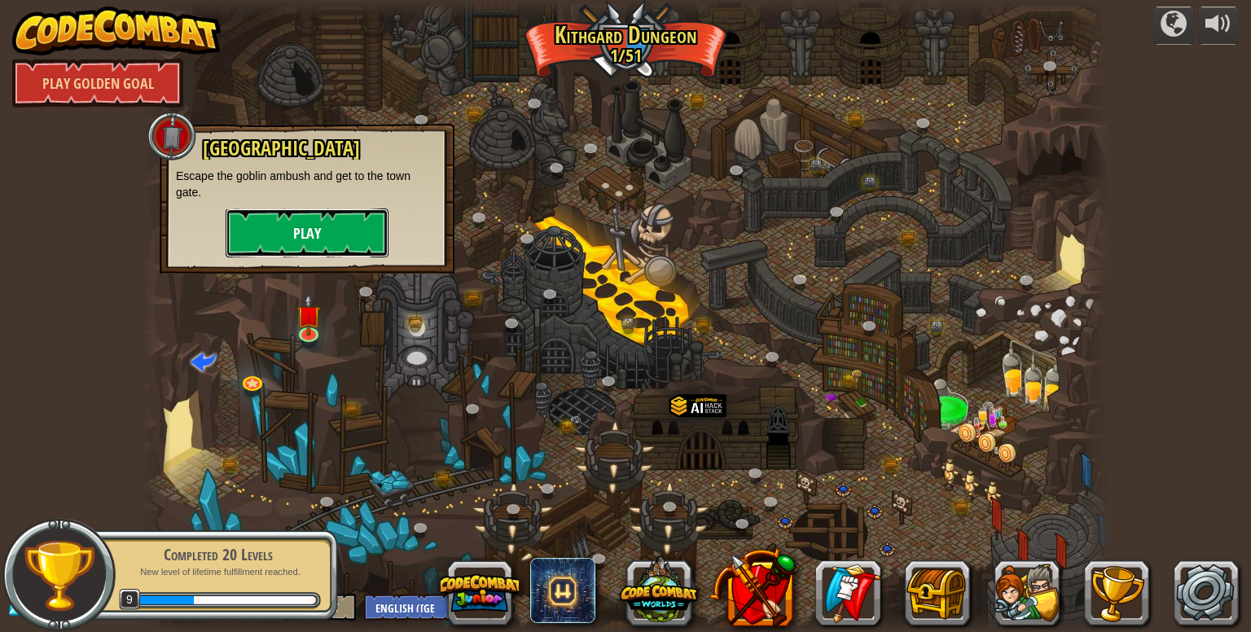
click at [353, 248] on button "Play" at bounding box center [307, 232] width 163 height 49
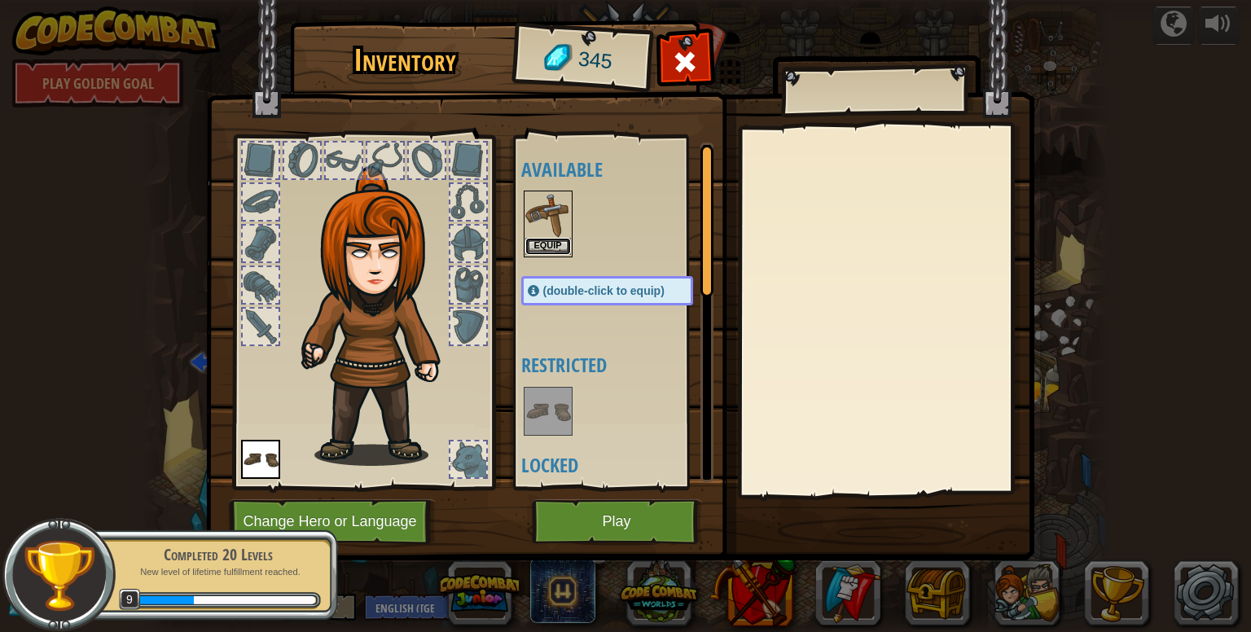
click at [546, 238] on button "Equip" at bounding box center [548, 246] width 46 height 17
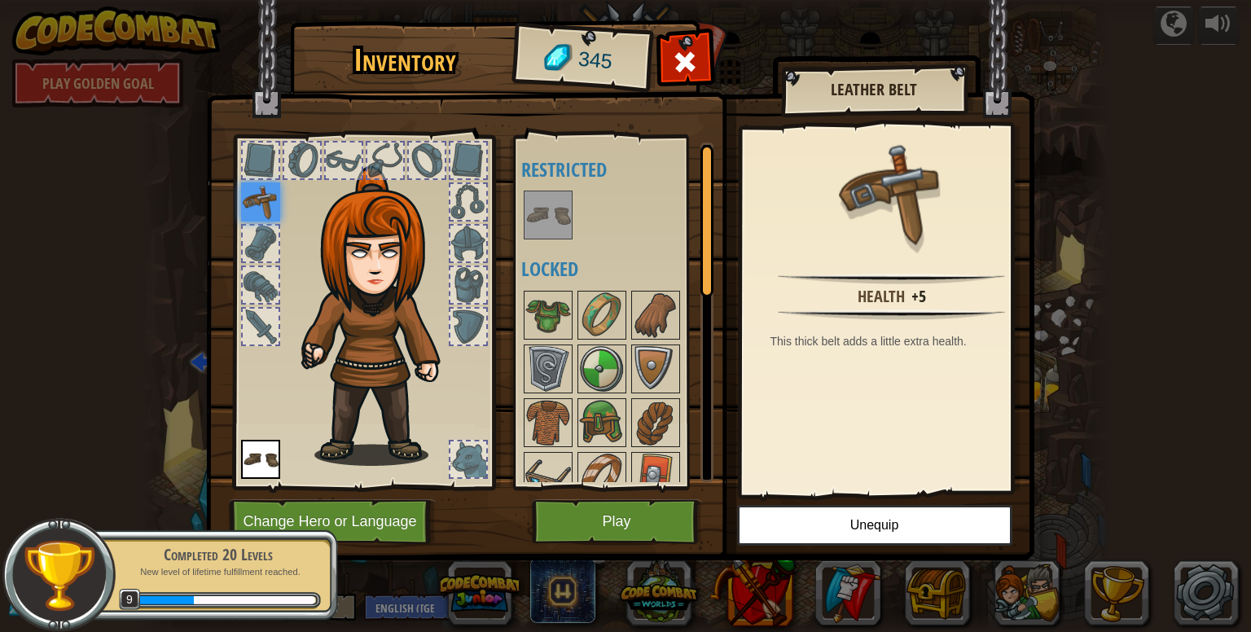
click at [883, 209] on img at bounding box center [892, 193] width 106 height 106
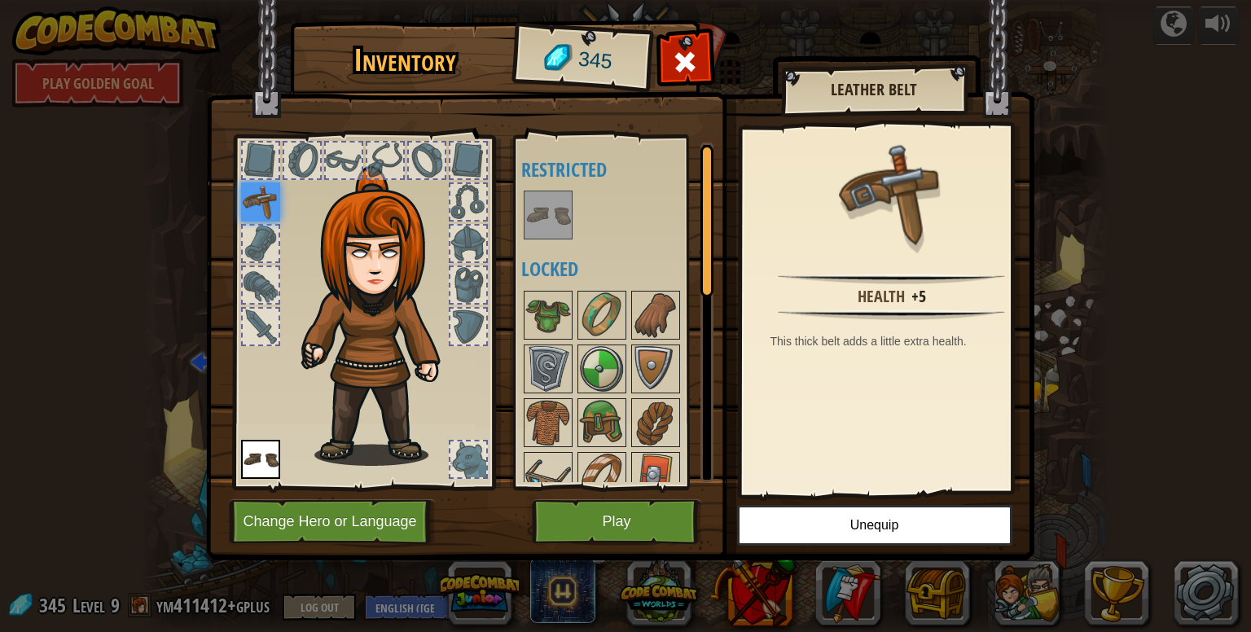
click at [882, 189] on img at bounding box center [892, 193] width 106 height 106
click at [546, 217] on img at bounding box center [548, 215] width 46 height 46
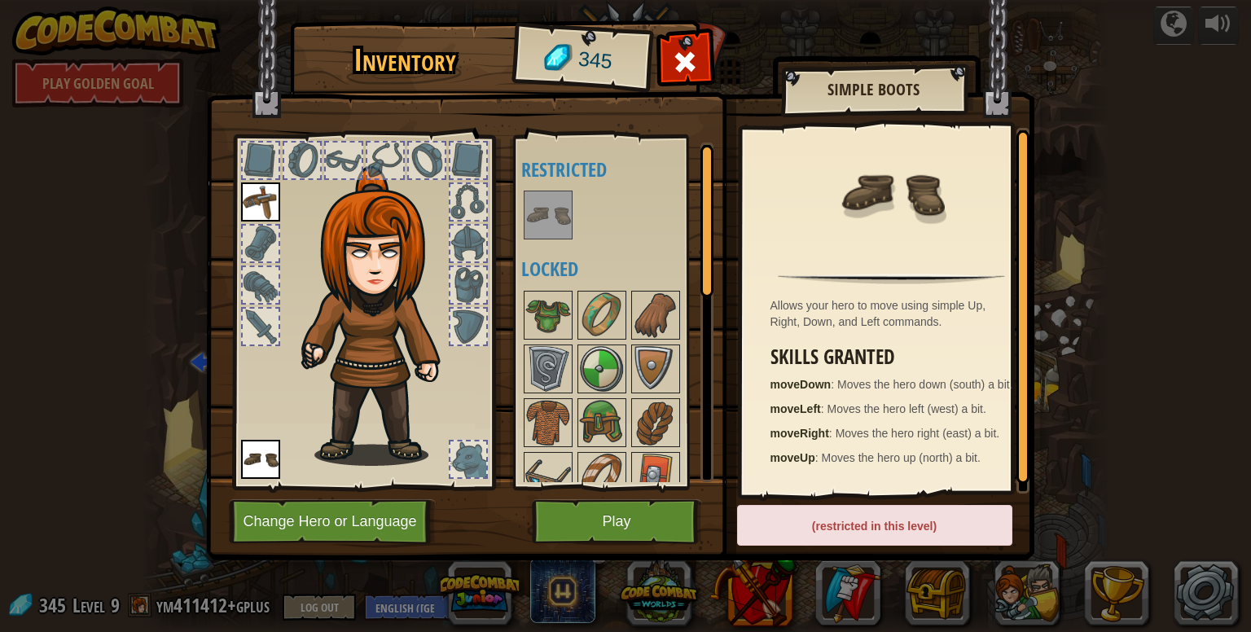
click at [250, 196] on img at bounding box center [260, 201] width 39 height 39
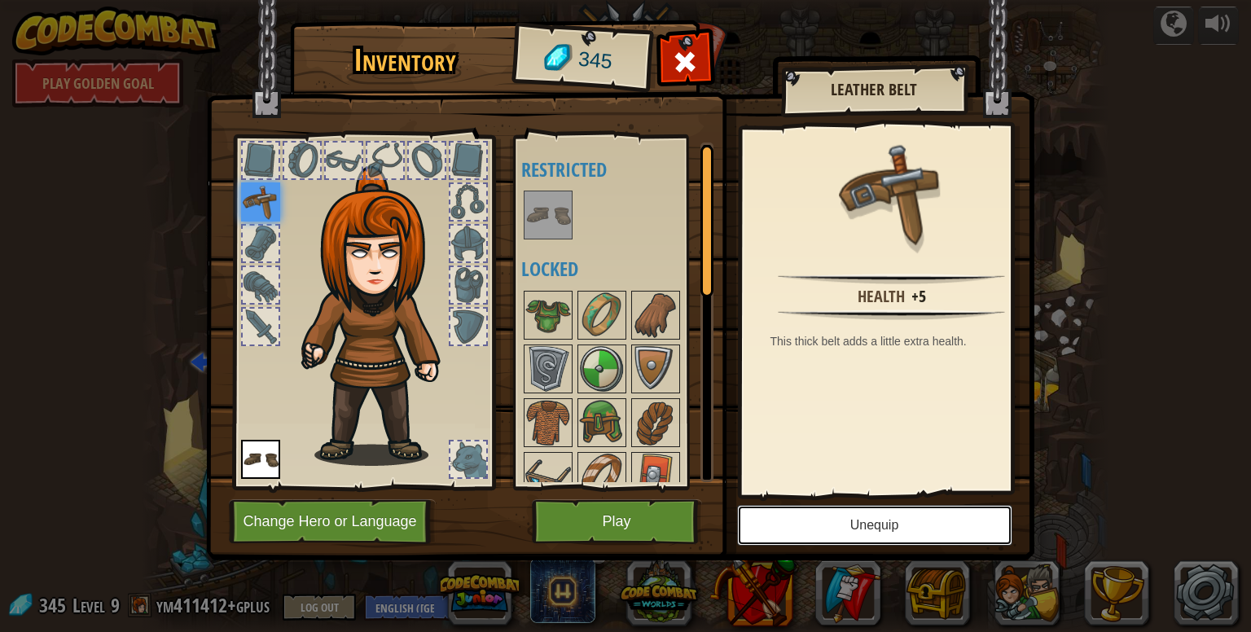
click at [886, 520] on button "Unequip" at bounding box center [874, 525] width 275 height 41
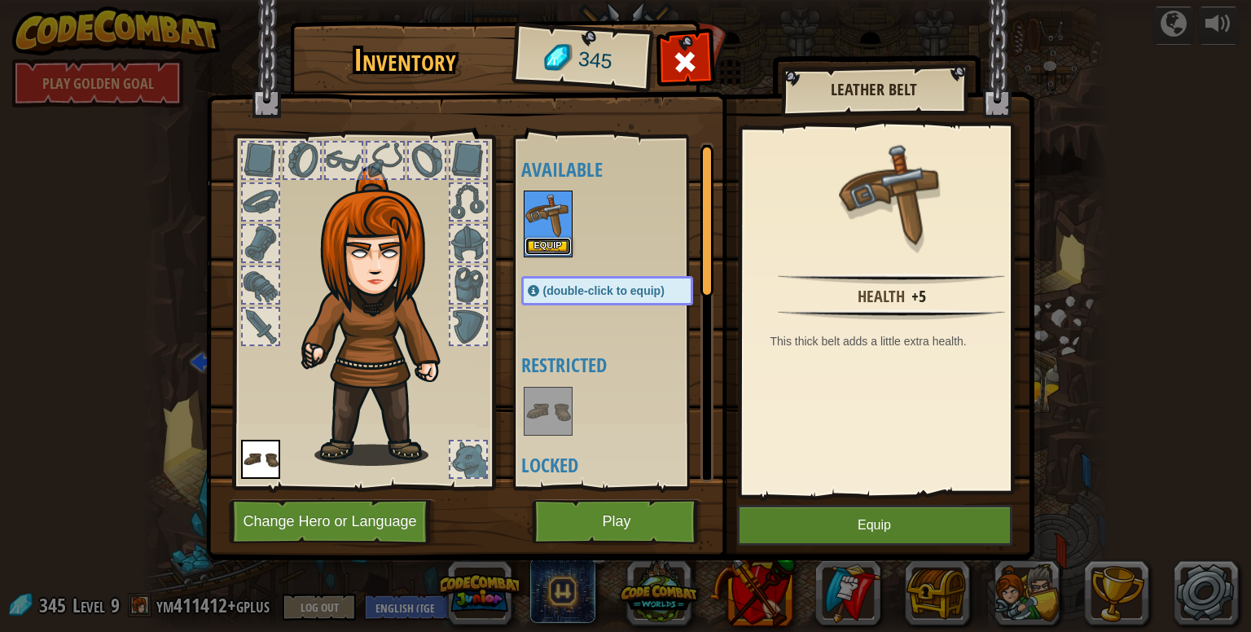
click at [543, 239] on button "Equip" at bounding box center [548, 246] width 46 height 17
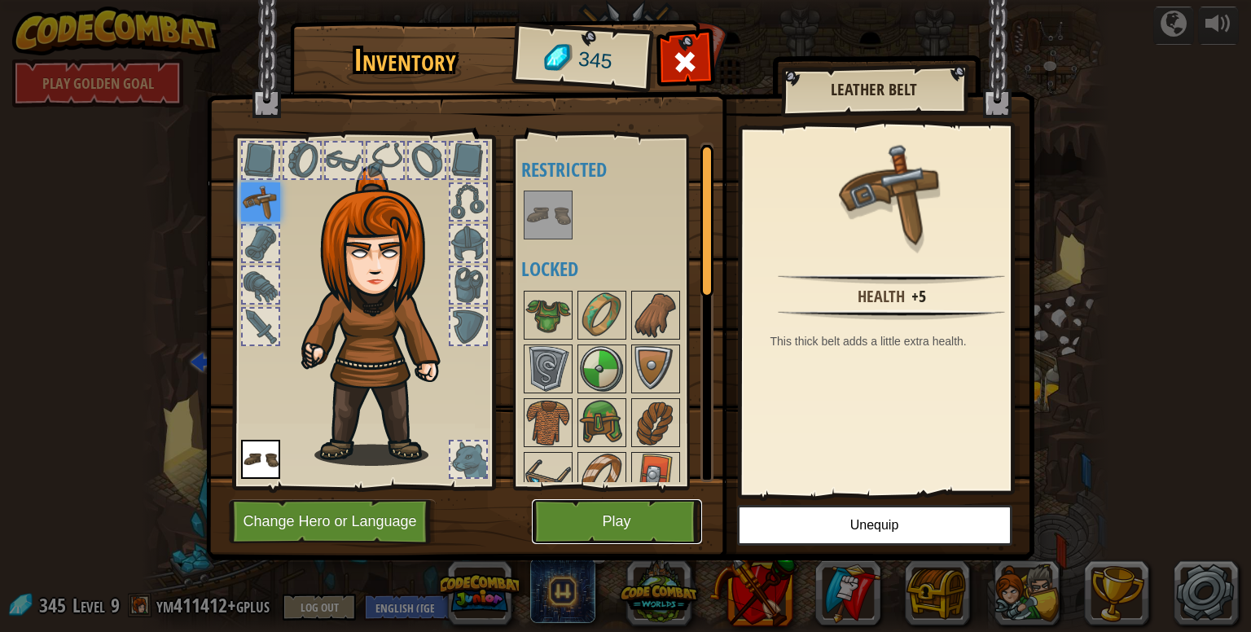
click at [612, 511] on button "Play" at bounding box center [617, 521] width 170 height 45
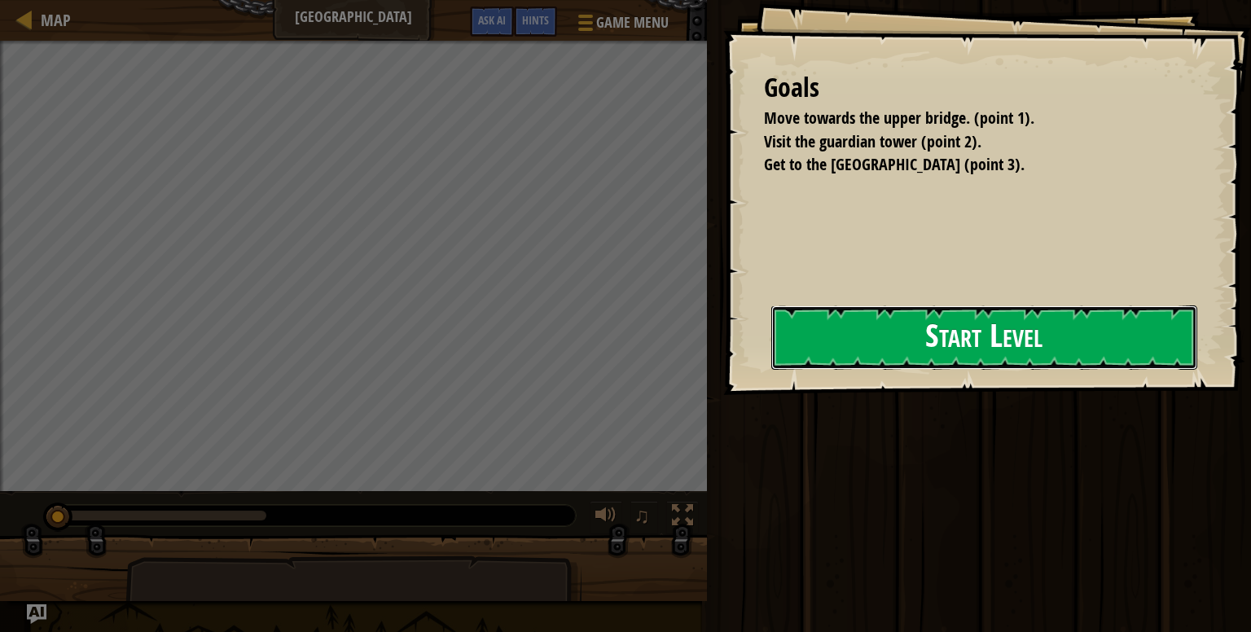
click at [796, 343] on button "Start Level" at bounding box center [984, 337] width 426 height 64
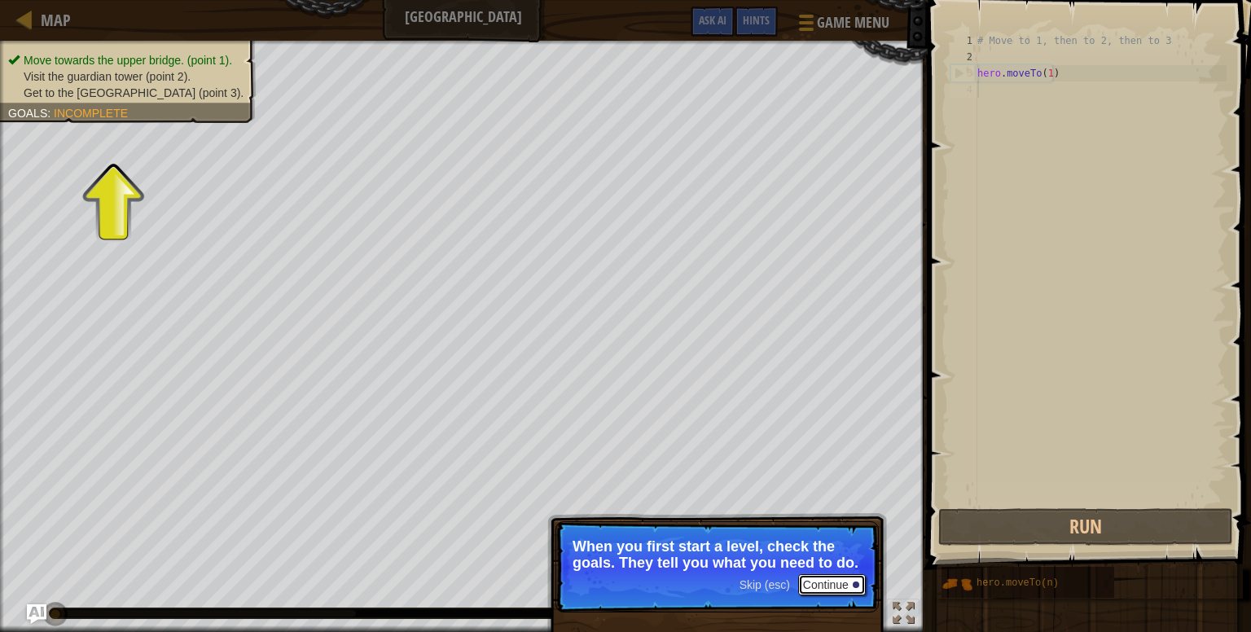
click at [860, 587] on button "Continue" at bounding box center [832, 584] width 68 height 21
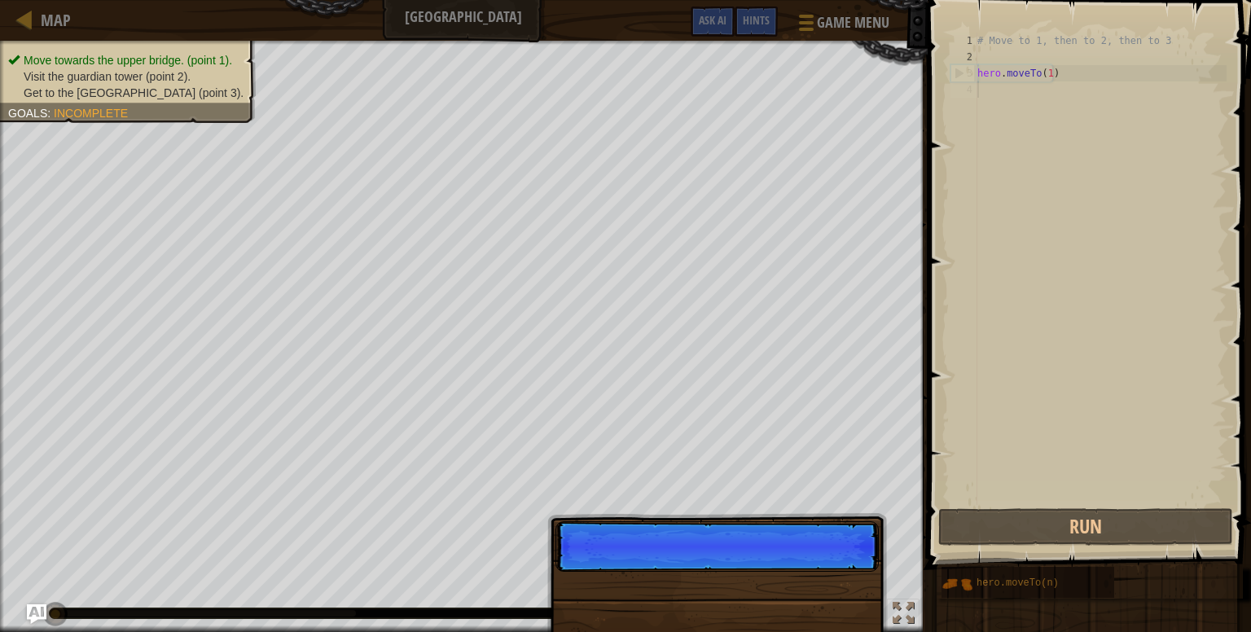
scroll to position [7, 0]
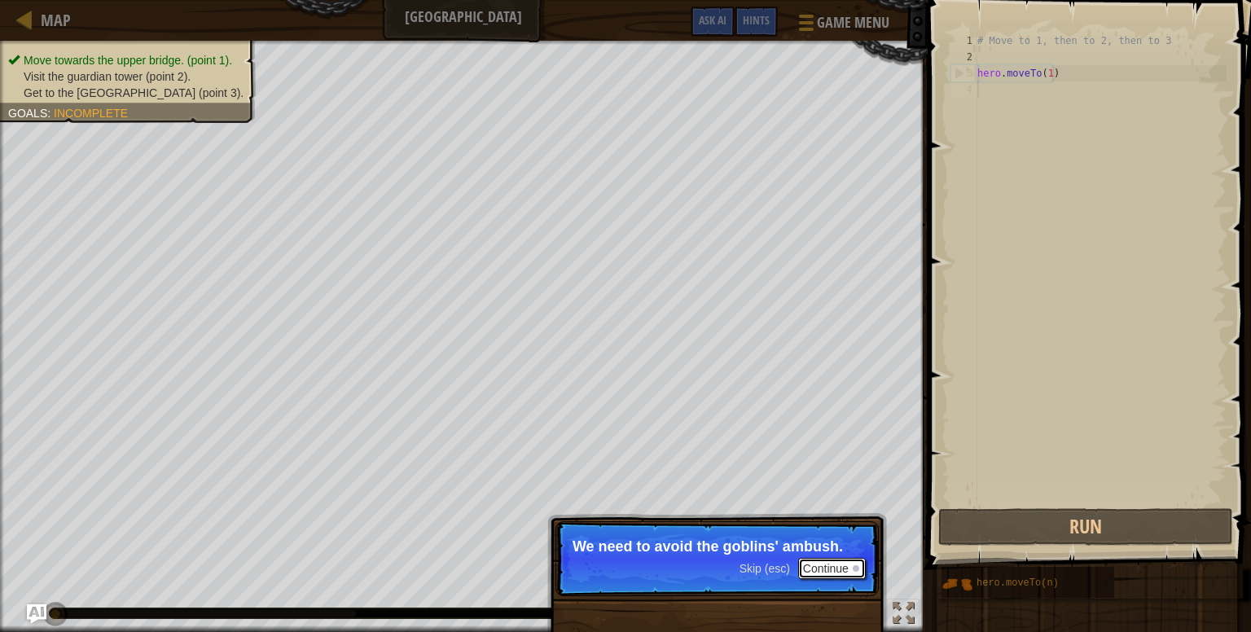
click at [851, 568] on button "Continue" at bounding box center [832, 568] width 68 height 21
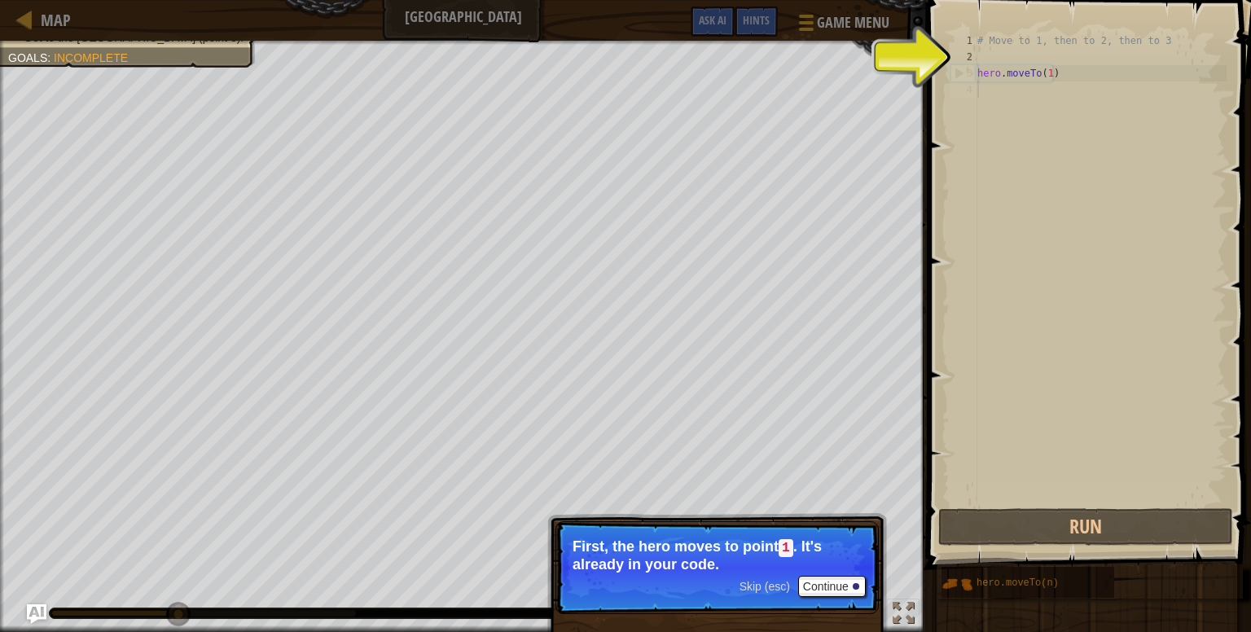
click at [851, 568] on p "First, the hero moves to point 1 . It's already in your code." at bounding box center [716, 555] width 289 height 34
click at [849, 581] on button "Continue" at bounding box center [832, 586] width 68 height 21
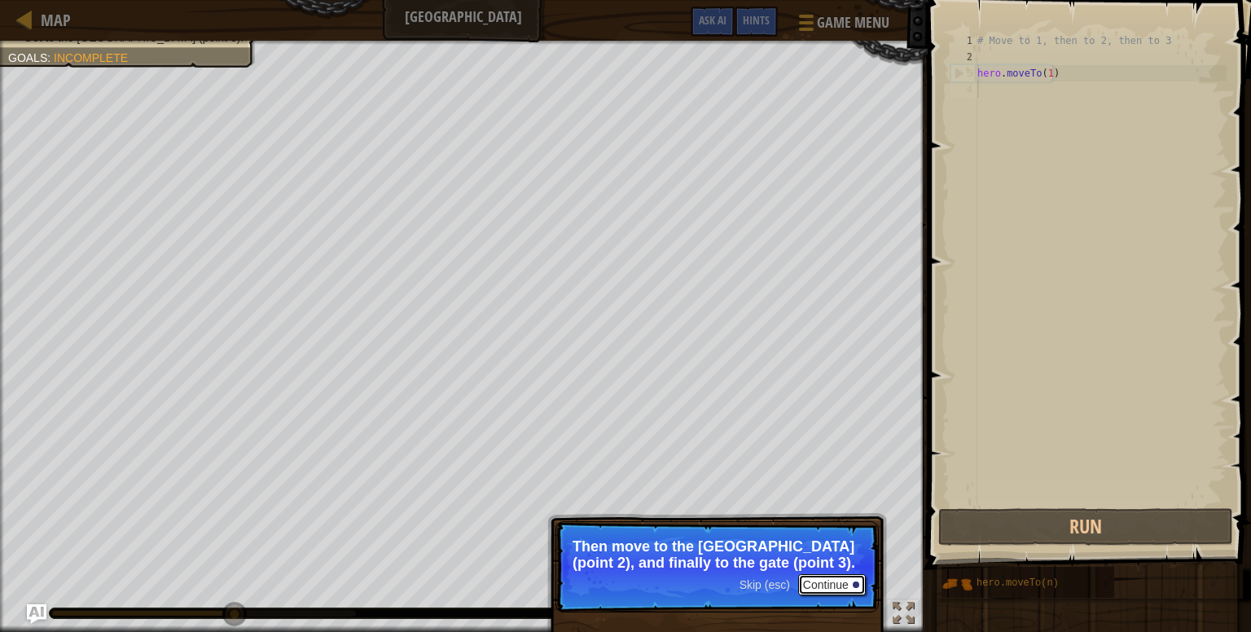
click at [849, 581] on button "Continue" at bounding box center [832, 584] width 68 height 21
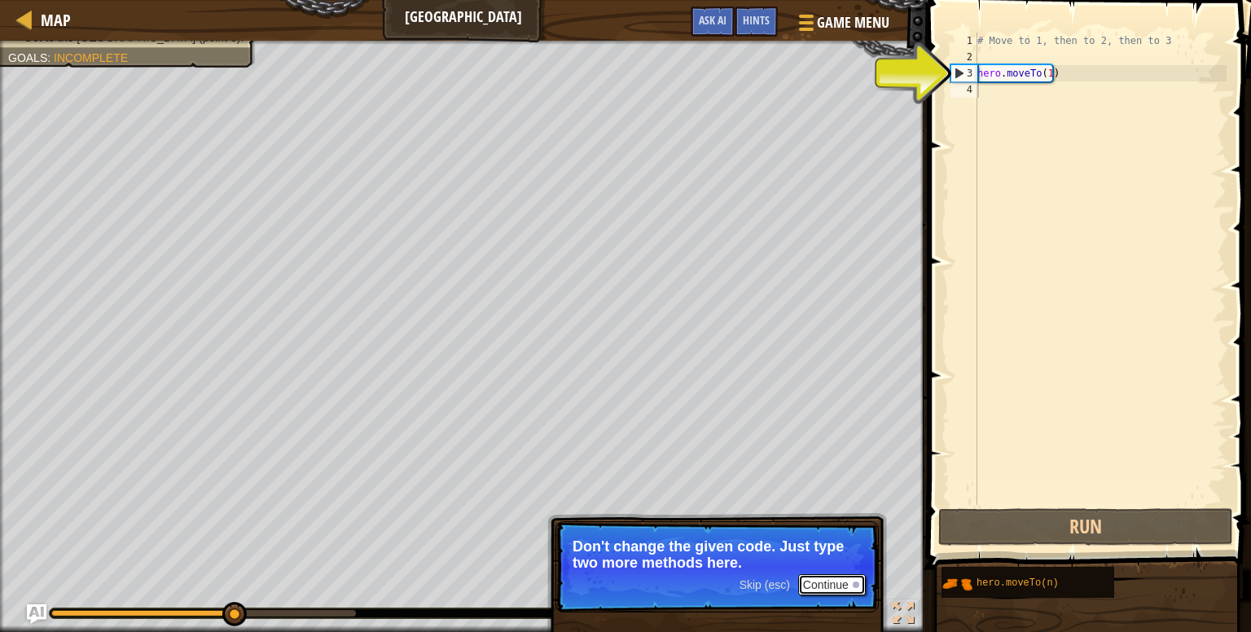
click at [849, 581] on button "Continue" at bounding box center [832, 584] width 68 height 21
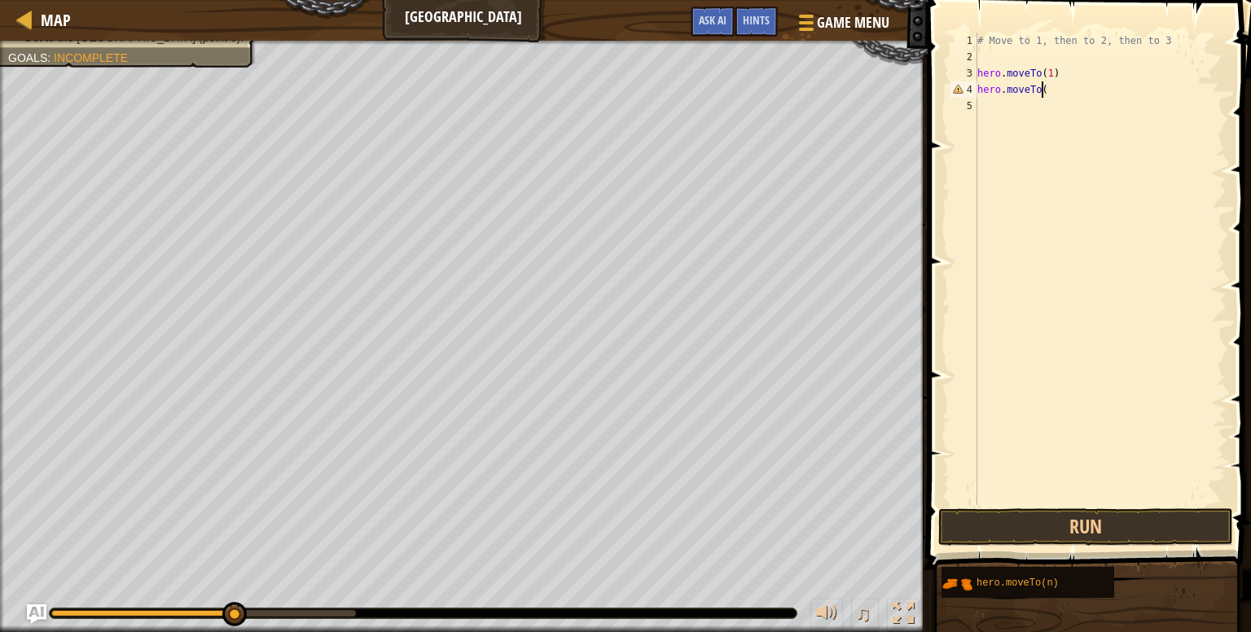
scroll to position [7, 4]
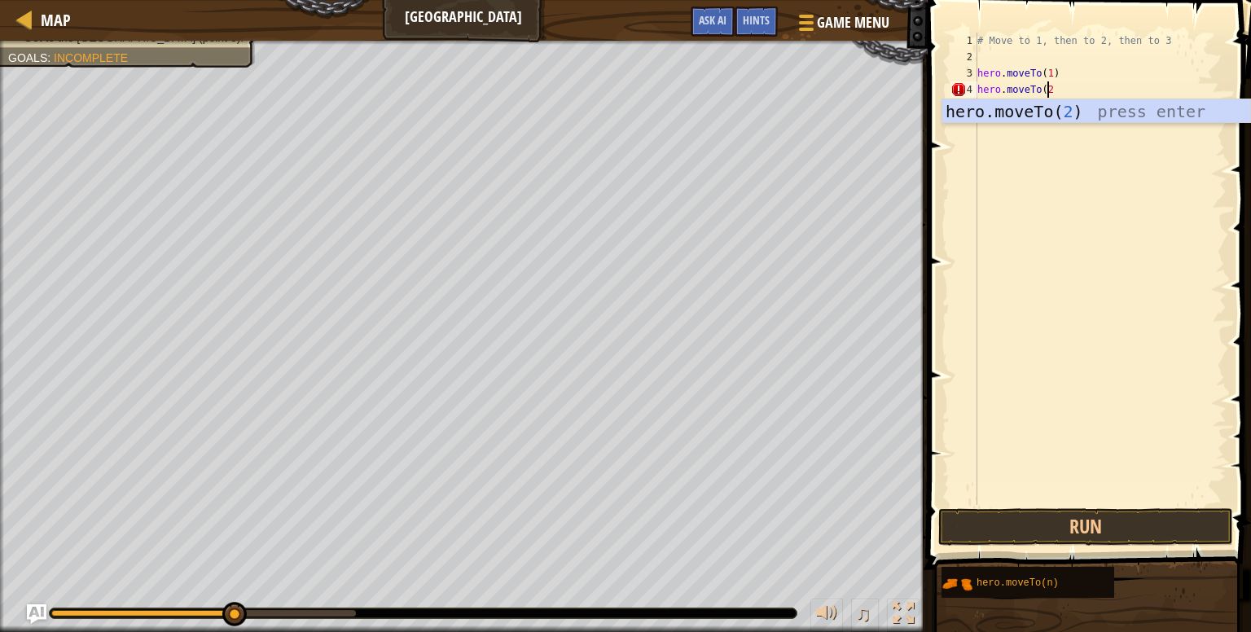
type textarea "hero.moveTo(2)"
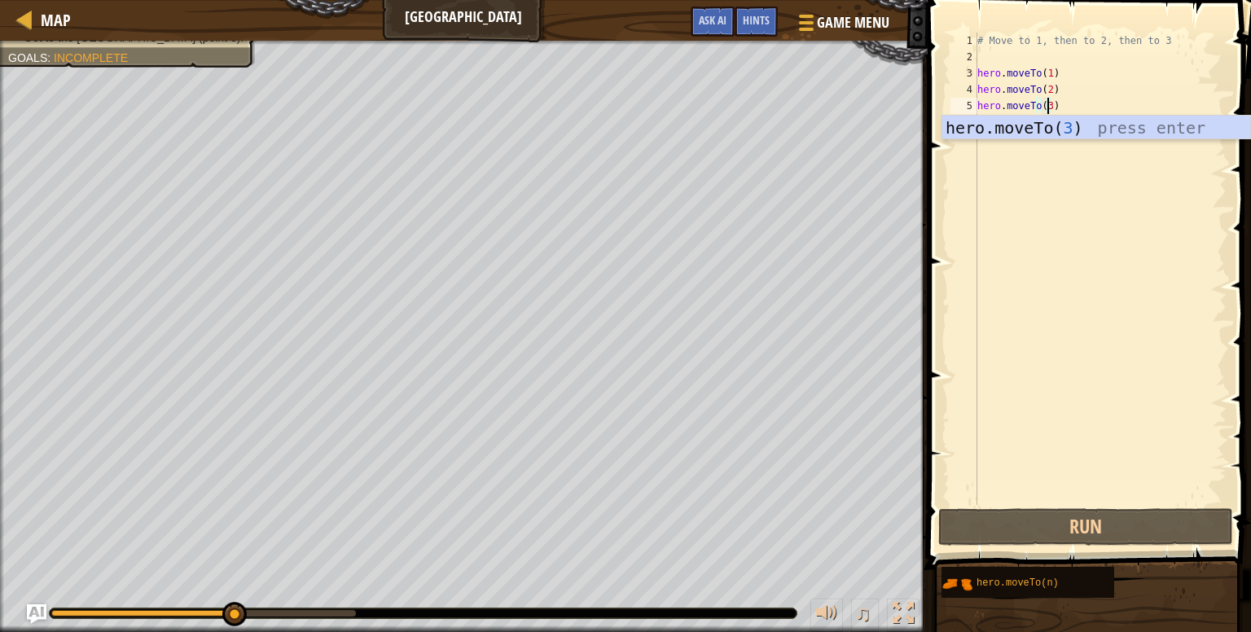
scroll to position [7, 5]
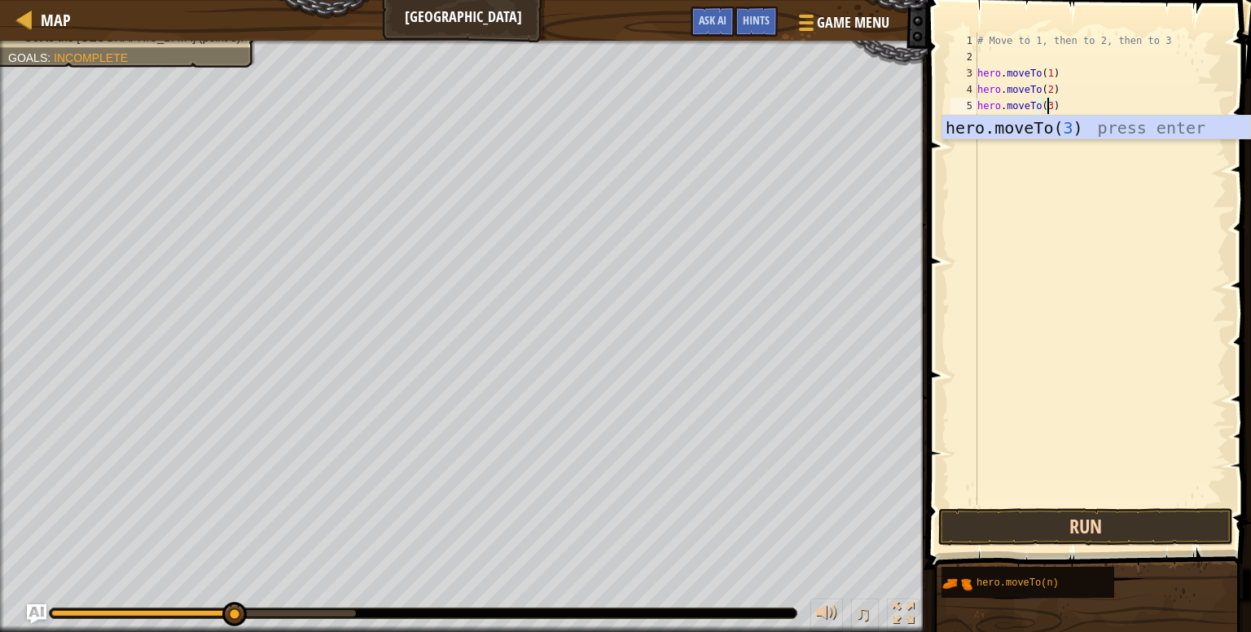
type textarea "hero.moveTo(3)"
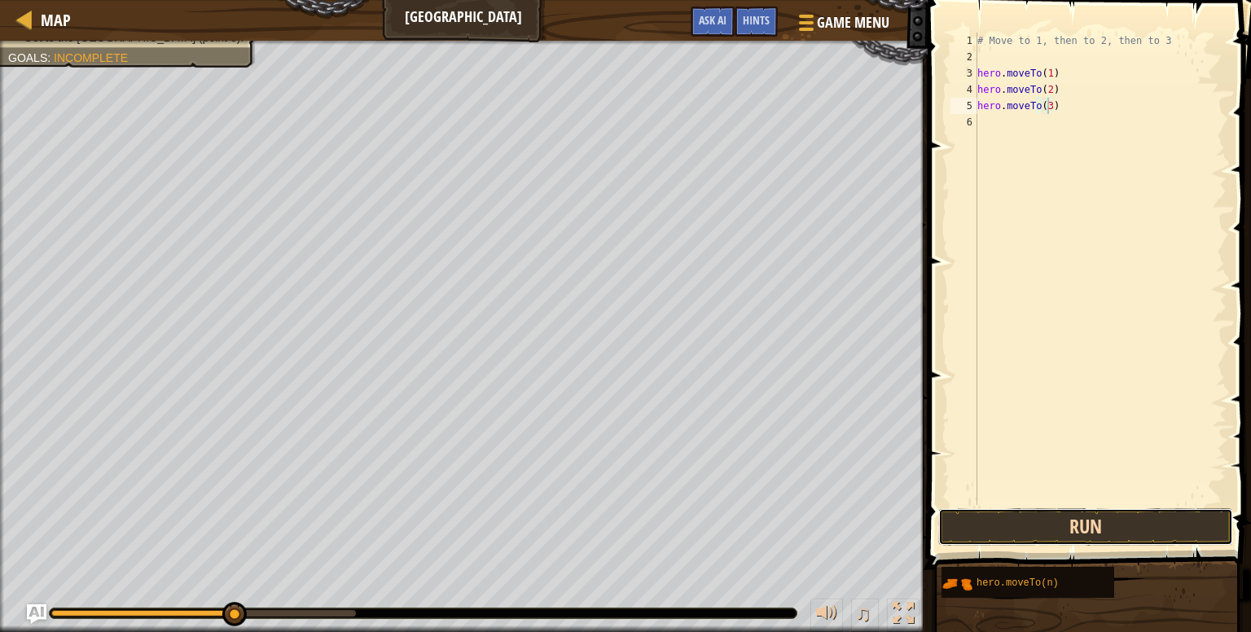
click at [1007, 514] on button "Run" at bounding box center [1085, 526] width 295 height 37
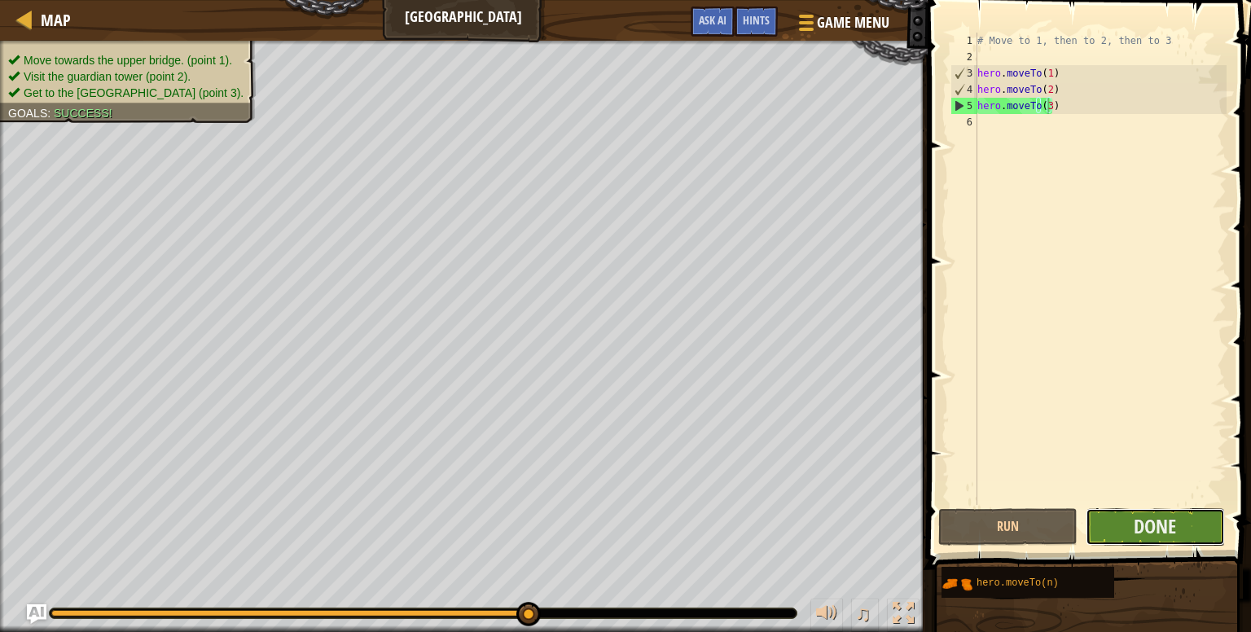
click at [1193, 523] on button "Done" at bounding box center [1155, 526] width 139 height 37
